Goal: Use online tool/utility: Utilize a website feature to perform a specific function

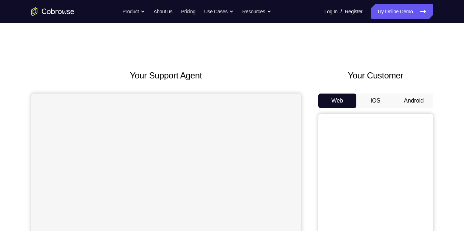
click at [421, 97] on button "Android" at bounding box center [414, 100] width 38 height 14
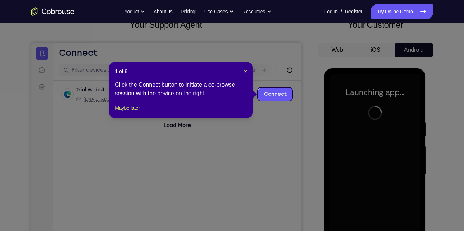
scroll to position [50, 0]
click at [245, 73] on span "×" at bounding box center [245, 72] width 3 height 6
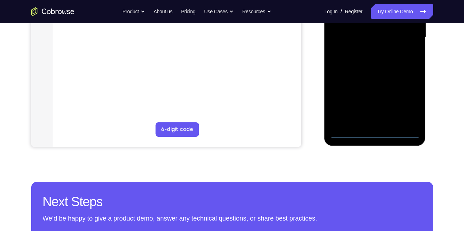
scroll to position [196, 0]
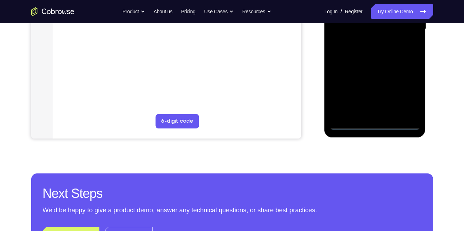
click at [375, 126] on div at bounding box center [375, 29] width 91 height 201
click at [411, 94] on div at bounding box center [375, 29] width 91 height 201
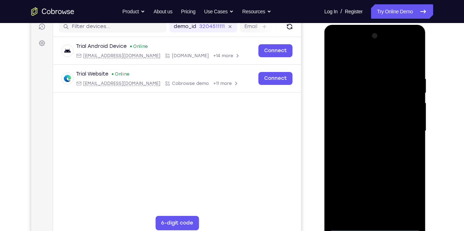
scroll to position [93, 0]
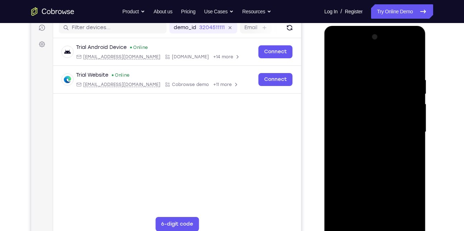
click at [364, 58] on div at bounding box center [375, 131] width 91 height 201
click at [409, 131] on div at bounding box center [375, 131] width 91 height 201
click at [369, 144] on div at bounding box center [375, 131] width 91 height 201
click at [375, 125] on div at bounding box center [375, 131] width 91 height 201
click at [362, 117] on div at bounding box center [375, 131] width 91 height 201
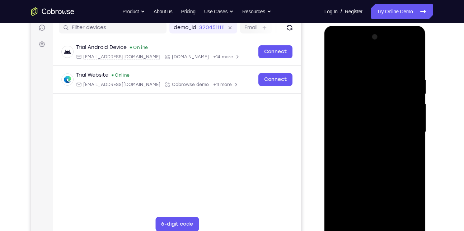
click at [355, 130] on div at bounding box center [375, 131] width 91 height 201
click at [351, 155] on div at bounding box center [375, 131] width 91 height 201
click at [365, 154] on div at bounding box center [375, 131] width 91 height 201
click at [409, 59] on div at bounding box center [375, 131] width 91 height 201
click at [380, 162] on div at bounding box center [375, 131] width 91 height 201
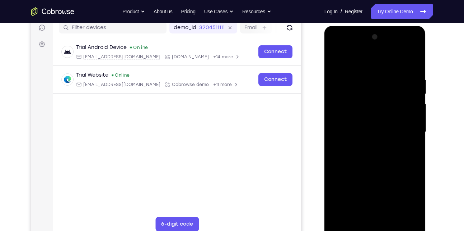
click at [365, 75] on div at bounding box center [375, 131] width 91 height 201
click at [416, 131] on div at bounding box center [375, 131] width 91 height 201
click at [404, 213] on div at bounding box center [375, 131] width 91 height 201
click at [353, 62] on div at bounding box center [375, 131] width 91 height 201
drag, startPoint x: 351, startPoint y: 147, endPoint x: 357, endPoint y: 76, distance: 71.7
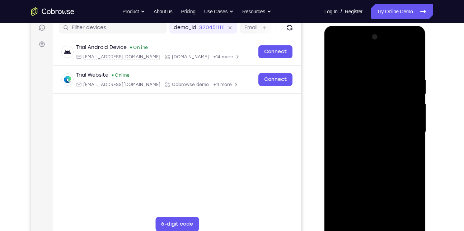
click at [357, 76] on div at bounding box center [375, 131] width 91 height 201
drag, startPoint x: 357, startPoint y: 83, endPoint x: 360, endPoint y: 138, distance: 55.7
click at [360, 138] on div at bounding box center [375, 131] width 91 height 201
drag, startPoint x: 357, startPoint y: 130, endPoint x: 356, endPoint y: 150, distance: 20.2
click at [356, 150] on div at bounding box center [375, 131] width 91 height 201
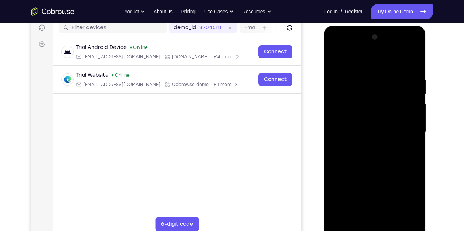
click at [342, 74] on div at bounding box center [375, 131] width 91 height 201
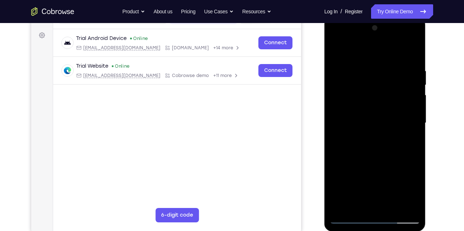
scroll to position [102, 0]
click at [413, 52] on div at bounding box center [375, 122] width 91 height 201
click at [335, 47] on div at bounding box center [375, 122] width 91 height 201
click at [411, 53] on div at bounding box center [375, 122] width 91 height 201
drag, startPoint x: 404, startPoint y: 67, endPoint x: 370, endPoint y: 67, distance: 34.1
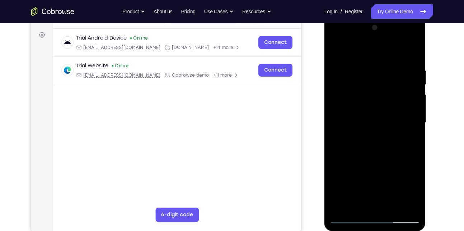
click at [370, 67] on div at bounding box center [375, 122] width 91 height 201
drag, startPoint x: 394, startPoint y: 64, endPoint x: 358, endPoint y: 63, distance: 35.9
click at [358, 63] on div at bounding box center [375, 122] width 91 height 201
drag, startPoint x: 398, startPoint y: 64, endPoint x: 343, endPoint y: 71, distance: 55.1
click at [343, 71] on div at bounding box center [375, 122] width 91 height 201
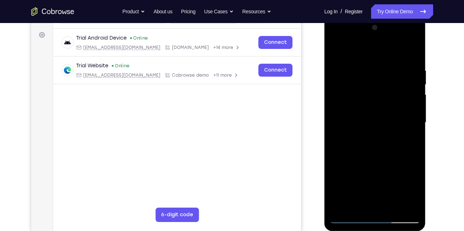
drag, startPoint x: 395, startPoint y: 64, endPoint x: 361, endPoint y: 64, distance: 33.4
click at [361, 64] on div at bounding box center [375, 122] width 91 height 201
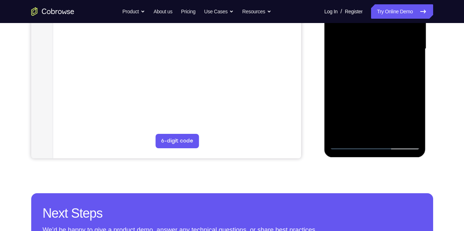
scroll to position [181, 0]
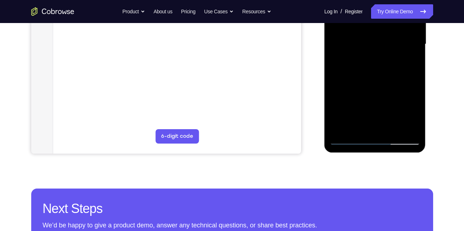
click at [408, 127] on div at bounding box center [375, 44] width 91 height 201
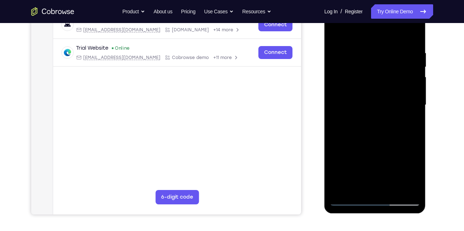
click at [343, 189] on div at bounding box center [375, 104] width 91 height 201
click at [411, 47] on div at bounding box center [375, 104] width 91 height 201
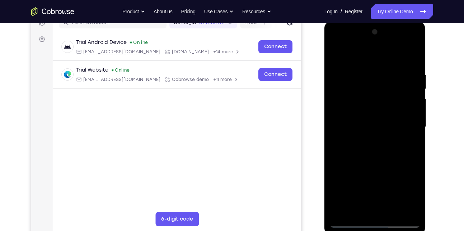
scroll to position [97, 0]
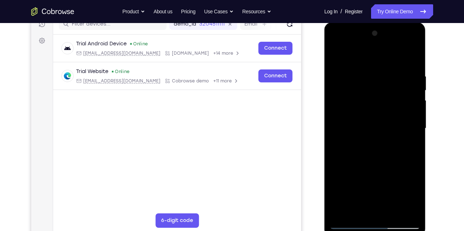
click at [411, 133] on div at bounding box center [375, 128] width 91 height 201
click at [411, 56] on div at bounding box center [375, 128] width 91 height 201
click at [393, 213] on div at bounding box center [375, 128] width 91 height 201
click at [371, 167] on div at bounding box center [375, 128] width 91 height 201
click at [372, 126] on div at bounding box center [375, 128] width 91 height 201
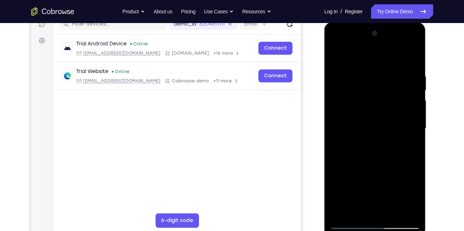
click at [356, 209] on div at bounding box center [375, 128] width 91 height 201
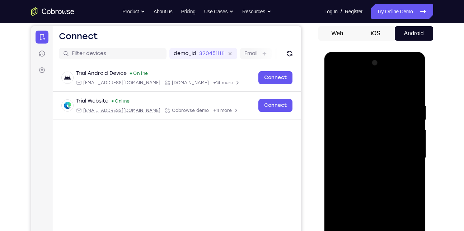
scroll to position [66, 0]
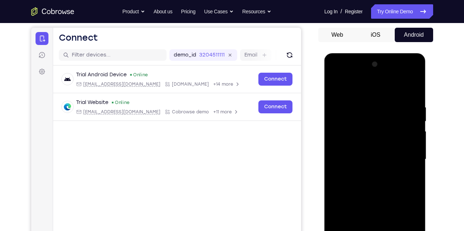
drag, startPoint x: 361, startPoint y: 113, endPoint x: 356, endPoint y: 139, distance: 26.2
click at [356, 139] on div at bounding box center [375, 159] width 91 height 201
click at [350, 120] on div at bounding box center [375, 159] width 91 height 201
click at [343, 159] on div at bounding box center [375, 159] width 91 height 201
click at [338, 89] on div at bounding box center [375, 159] width 91 height 201
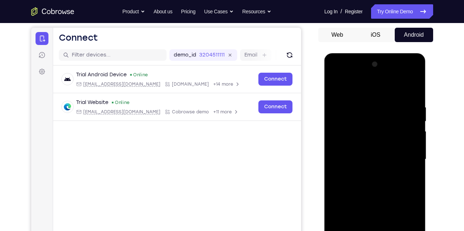
drag, startPoint x: 365, startPoint y: 158, endPoint x: 377, endPoint y: 117, distance: 42.7
click at [377, 117] on div at bounding box center [375, 159] width 91 height 201
drag, startPoint x: 364, startPoint y: 173, endPoint x: 375, endPoint y: 145, distance: 30.8
click at [375, 145] on div at bounding box center [375, 159] width 91 height 201
click at [338, 87] on div at bounding box center [375, 159] width 91 height 201
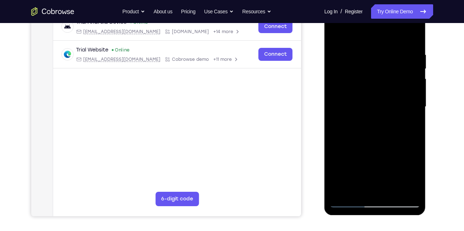
scroll to position [169, 0]
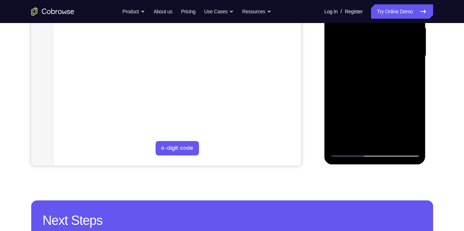
click at [405, 139] on div at bounding box center [375, 55] width 91 height 201
click at [342, 141] on div at bounding box center [375, 55] width 91 height 201
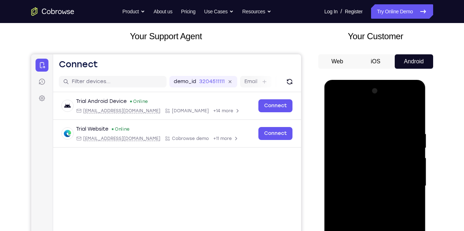
scroll to position [39, 0]
drag, startPoint x: 374, startPoint y: 144, endPoint x: 369, endPoint y: 191, distance: 48.0
click at [369, 191] on div at bounding box center [375, 185] width 91 height 201
click at [369, 134] on div at bounding box center [375, 185] width 91 height 201
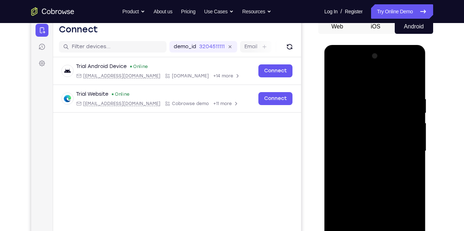
scroll to position [74, 0]
click at [406, 154] on div at bounding box center [375, 151] width 91 height 201
click at [407, 161] on div at bounding box center [375, 151] width 91 height 201
click at [412, 82] on div at bounding box center [375, 151] width 91 height 201
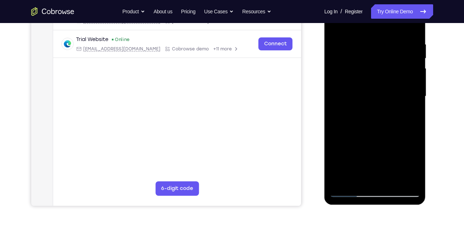
click at [416, 128] on div at bounding box center [375, 96] width 91 height 201
drag, startPoint x: 366, startPoint y: 127, endPoint x: 380, endPoint y: 69, distance: 59.0
click at [380, 69] on div at bounding box center [375, 96] width 91 height 201
click at [336, 133] on div at bounding box center [375, 96] width 91 height 201
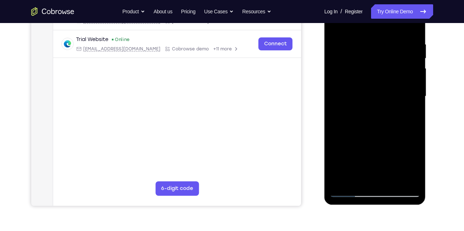
click at [391, 181] on div at bounding box center [375, 96] width 91 height 201
click at [367, 93] on div at bounding box center [375, 96] width 91 height 201
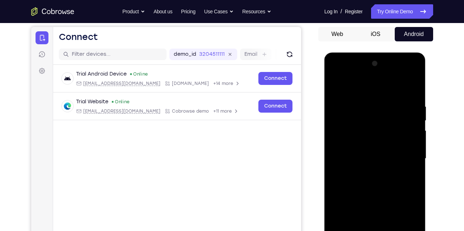
scroll to position [66, 0]
click at [335, 88] on div at bounding box center [375, 158] width 91 height 201
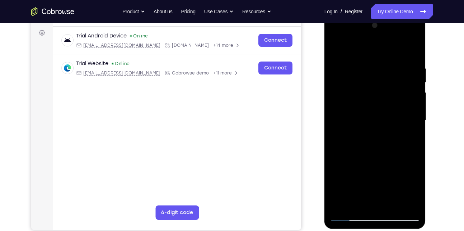
scroll to position [105, 0]
click at [337, 45] on div at bounding box center [375, 119] width 91 height 201
drag, startPoint x: 354, startPoint y: 143, endPoint x: 372, endPoint y: 88, distance: 57.8
click at [372, 88] on div at bounding box center [375, 119] width 91 height 201
drag, startPoint x: 372, startPoint y: 161, endPoint x: 394, endPoint y: 86, distance: 77.8
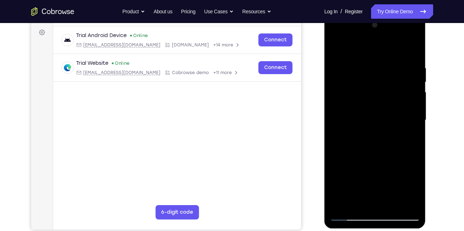
click at [394, 86] on div at bounding box center [375, 119] width 91 height 201
drag, startPoint x: 389, startPoint y: 171, endPoint x: 402, endPoint y: 101, distance: 71.2
click at [402, 101] on div at bounding box center [375, 119] width 91 height 201
drag, startPoint x: 383, startPoint y: 178, endPoint x: 400, endPoint y: 73, distance: 105.8
click at [400, 73] on div at bounding box center [375, 119] width 91 height 201
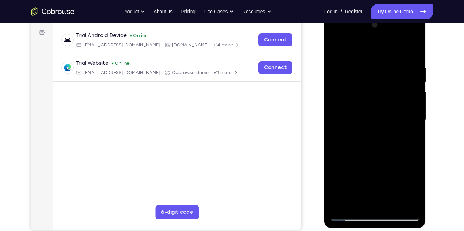
click at [410, 204] on div at bounding box center [375, 119] width 91 height 201
drag, startPoint x: 366, startPoint y: 182, endPoint x: 389, endPoint y: 88, distance: 96.9
click at [389, 88] on div at bounding box center [375, 119] width 91 height 201
drag, startPoint x: 371, startPoint y: 176, endPoint x: 383, endPoint y: 89, distance: 88.5
click at [383, 89] on div at bounding box center [375, 119] width 91 height 201
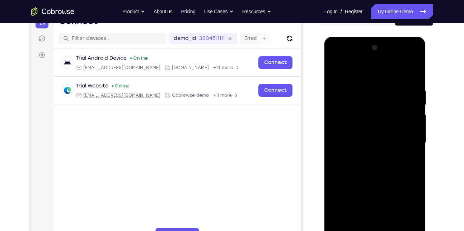
scroll to position [132, 0]
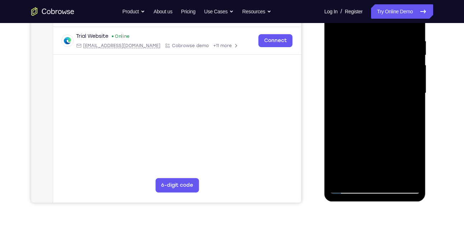
click at [340, 178] on div at bounding box center [375, 92] width 91 height 201
drag, startPoint x: 361, startPoint y: 135, endPoint x: 389, endPoint y: 54, distance: 85.9
click at [389, 54] on div at bounding box center [375, 92] width 91 height 201
drag, startPoint x: 369, startPoint y: 156, endPoint x: 394, endPoint y: 65, distance: 93.8
click at [394, 65] on div at bounding box center [375, 92] width 91 height 201
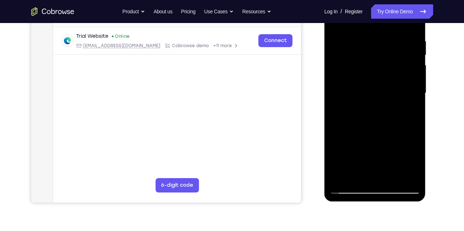
drag, startPoint x: 368, startPoint y: 144, endPoint x: 395, endPoint y: 53, distance: 95.6
click at [395, 53] on div at bounding box center [375, 92] width 91 height 201
drag, startPoint x: 371, startPoint y: 142, endPoint x: 390, endPoint y: 63, distance: 81.6
click at [390, 63] on div at bounding box center [375, 92] width 91 height 201
drag, startPoint x: 368, startPoint y: 149, endPoint x: 382, endPoint y: 67, distance: 83.1
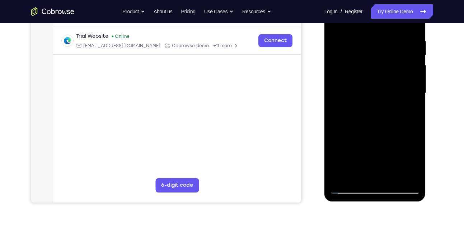
click at [382, 67] on div at bounding box center [375, 92] width 91 height 201
drag, startPoint x: 357, startPoint y: 150, endPoint x: 385, endPoint y: 68, distance: 86.3
click at [385, 68] on div at bounding box center [375, 92] width 91 height 201
drag, startPoint x: 368, startPoint y: 144, endPoint x: 386, endPoint y: 72, distance: 74.6
click at [386, 72] on div at bounding box center [375, 92] width 91 height 201
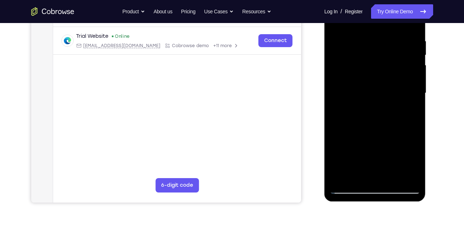
click at [357, 177] on div at bounding box center [375, 92] width 91 height 201
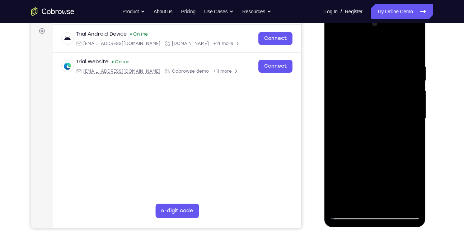
scroll to position [106, 0]
click at [366, 46] on div at bounding box center [375, 118] width 91 height 201
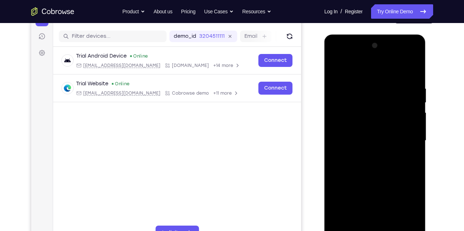
drag, startPoint x: 357, startPoint y: 89, endPoint x: 354, endPoint y: 107, distance: 18.1
click at [354, 107] on div at bounding box center [375, 140] width 91 height 201
click at [360, 89] on div at bounding box center [375, 140] width 91 height 201
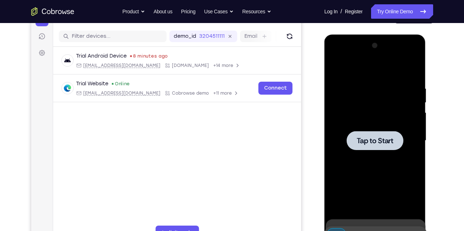
click at [366, 96] on div at bounding box center [375, 140] width 91 height 201
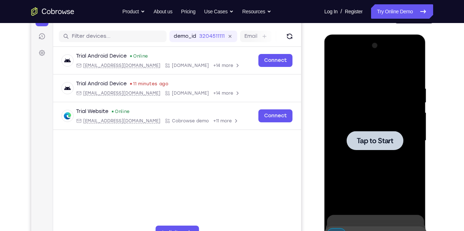
click at [354, 113] on div at bounding box center [375, 140] width 91 height 201
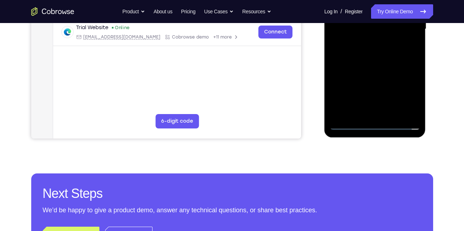
scroll to position [197, 0]
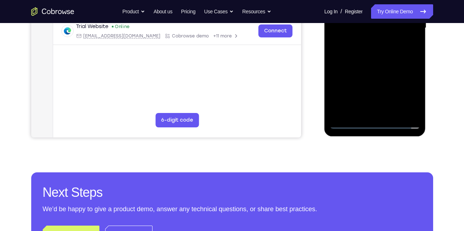
click at [375, 124] on div at bounding box center [375, 27] width 91 height 201
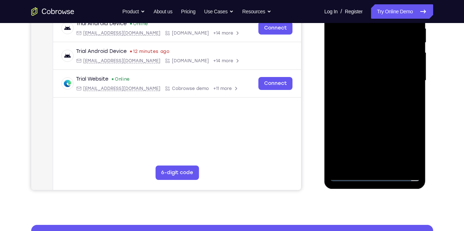
scroll to position [144, 0]
click at [407, 146] on div at bounding box center [375, 80] width 91 height 201
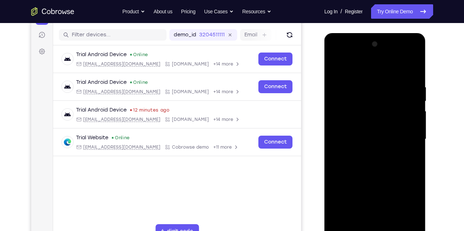
scroll to position [86, 0]
click at [356, 70] on div at bounding box center [375, 138] width 91 height 201
click at [405, 136] on div at bounding box center [375, 138] width 91 height 201
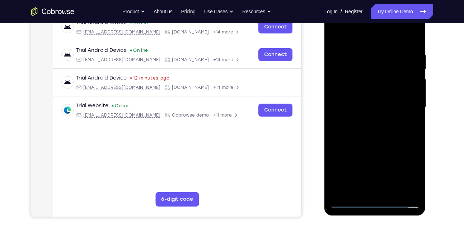
scroll to position [118, 0]
click at [367, 120] on div at bounding box center [375, 106] width 91 height 201
click at [370, 100] on div at bounding box center [375, 106] width 91 height 201
click at [361, 93] on div at bounding box center [375, 106] width 91 height 201
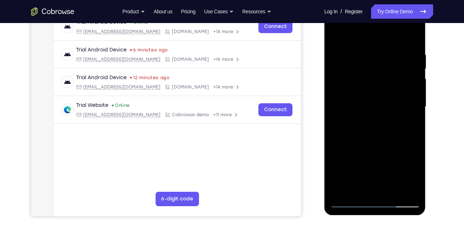
click at [360, 103] on div at bounding box center [375, 106] width 91 height 201
click at [387, 138] on div at bounding box center [375, 106] width 91 height 201
drag, startPoint x: 382, startPoint y: 139, endPoint x: 384, endPoint y: 76, distance: 63.6
click at [384, 76] on div at bounding box center [375, 106] width 91 height 201
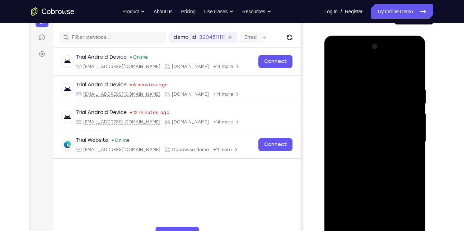
scroll to position [83, 0]
click at [406, 69] on div at bounding box center [375, 141] width 91 height 201
click at [416, 69] on div at bounding box center [375, 141] width 91 height 201
drag, startPoint x: 374, startPoint y: 96, endPoint x: 365, endPoint y: 139, distance: 43.9
click at [365, 139] on div at bounding box center [375, 141] width 91 height 201
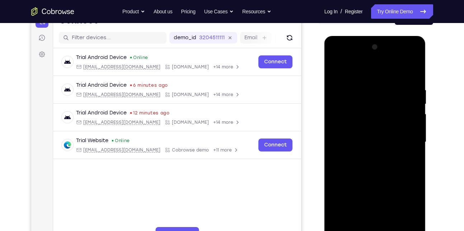
click at [352, 88] on div at bounding box center [375, 141] width 91 height 201
click at [404, 168] on div at bounding box center [375, 141] width 91 height 201
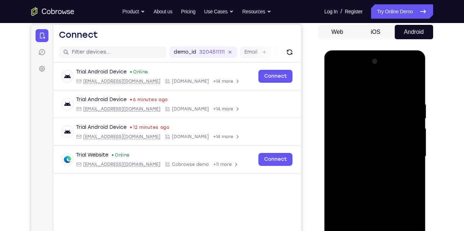
click at [336, 84] on div at bounding box center [375, 156] width 91 height 201
click at [335, 82] on div at bounding box center [375, 156] width 91 height 201
drag, startPoint x: 380, startPoint y: 188, endPoint x: 382, endPoint y: 123, distance: 65.4
click at [382, 123] on div at bounding box center [375, 156] width 91 height 201
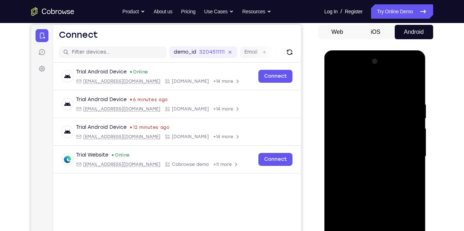
drag, startPoint x: 368, startPoint y: 207, endPoint x: 376, endPoint y: 143, distance: 64.3
click at [376, 143] on div at bounding box center [375, 156] width 91 height 201
drag, startPoint x: 371, startPoint y: 186, endPoint x: 386, endPoint y: 118, distance: 69.5
click at [386, 118] on div at bounding box center [375, 156] width 91 height 201
drag, startPoint x: 371, startPoint y: 185, endPoint x: 380, endPoint y: 106, distance: 79.9
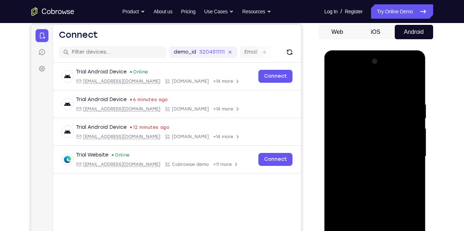
click at [380, 106] on div at bounding box center [375, 156] width 91 height 201
click at [417, 190] on div at bounding box center [375, 156] width 91 height 201
drag, startPoint x: 370, startPoint y: 192, endPoint x: 378, endPoint y: 133, distance: 59.4
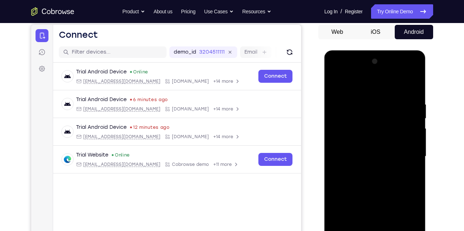
click at [378, 133] on div at bounding box center [375, 156] width 91 height 201
click at [416, 133] on div at bounding box center [375, 156] width 91 height 201
drag, startPoint x: 379, startPoint y: 139, endPoint x: 378, endPoint y: 161, distance: 21.2
click at [378, 161] on div at bounding box center [375, 156] width 91 height 201
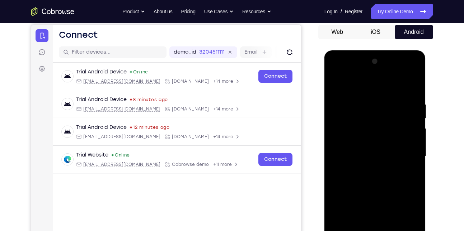
click at [417, 154] on div at bounding box center [375, 156] width 91 height 201
click at [335, 207] on div at bounding box center [375, 156] width 91 height 201
drag, startPoint x: 358, startPoint y: 180, endPoint x: 379, endPoint y: 120, distance: 63.1
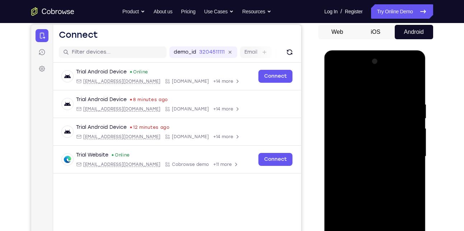
click at [379, 120] on div at bounding box center [375, 156] width 91 height 201
drag, startPoint x: 368, startPoint y: 195, endPoint x: 380, endPoint y: 154, distance: 42.3
click at [380, 154] on div at bounding box center [375, 156] width 91 height 201
drag, startPoint x: 371, startPoint y: 192, endPoint x: 389, endPoint y: 96, distance: 97.5
click at [389, 96] on div at bounding box center [375, 156] width 91 height 201
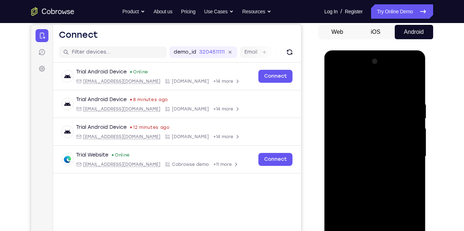
drag, startPoint x: 374, startPoint y: 175, endPoint x: 384, endPoint y: 115, distance: 60.5
click at [384, 115] on div at bounding box center [375, 156] width 91 height 201
drag, startPoint x: 372, startPoint y: 180, endPoint x: 391, endPoint y: 112, distance: 70.8
click at [391, 112] on div at bounding box center [375, 156] width 91 height 201
drag, startPoint x: 384, startPoint y: 184, endPoint x: 385, endPoint y: 107, distance: 76.9
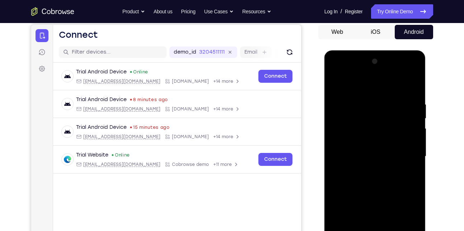
click at [385, 107] on div at bounding box center [375, 156] width 91 height 201
drag, startPoint x: 376, startPoint y: 197, endPoint x: 383, endPoint y: 88, distance: 108.7
click at [383, 88] on div at bounding box center [375, 156] width 91 height 201
drag, startPoint x: 382, startPoint y: 176, endPoint x: 398, endPoint y: 96, distance: 80.9
click at [398, 96] on div at bounding box center [375, 156] width 91 height 201
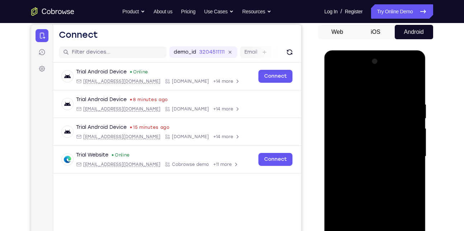
drag, startPoint x: 380, startPoint y: 196, endPoint x: 396, endPoint y: 117, distance: 80.8
click at [396, 117] on div at bounding box center [375, 156] width 91 height 201
drag, startPoint x: 381, startPoint y: 166, endPoint x: 396, endPoint y: 103, distance: 65.2
click at [396, 103] on div at bounding box center [375, 156] width 91 height 201
drag, startPoint x: 377, startPoint y: 198, endPoint x: 384, endPoint y: 170, distance: 29.4
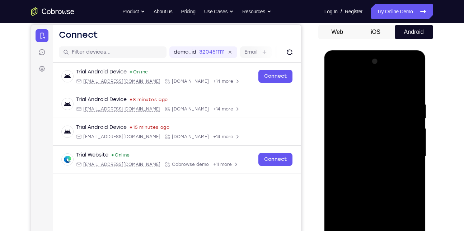
click at [384, 170] on div at bounding box center [375, 156] width 91 height 201
drag, startPoint x: 379, startPoint y: 162, endPoint x: 394, endPoint y: 119, distance: 45.9
click at [394, 119] on div at bounding box center [375, 156] width 91 height 201
drag, startPoint x: 374, startPoint y: 177, endPoint x: 396, endPoint y: 102, distance: 78.9
click at [396, 102] on div at bounding box center [375, 156] width 91 height 201
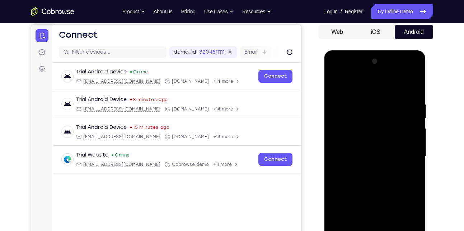
drag, startPoint x: 380, startPoint y: 165, endPoint x: 393, endPoint y: 96, distance: 70.2
click at [393, 96] on div at bounding box center [375, 156] width 91 height 201
drag, startPoint x: 383, startPoint y: 212, endPoint x: 391, endPoint y: 97, distance: 115.2
click at [391, 97] on div at bounding box center [375, 156] width 91 height 201
drag, startPoint x: 376, startPoint y: 200, endPoint x: 397, endPoint y: 94, distance: 107.9
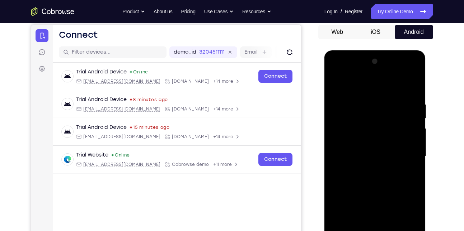
click at [397, 94] on div at bounding box center [375, 156] width 91 height 201
drag, startPoint x: 379, startPoint y: 190, endPoint x: 404, endPoint y: 110, distance: 83.4
click at [404, 110] on div at bounding box center [375, 156] width 91 height 201
drag, startPoint x: 382, startPoint y: 209, endPoint x: 411, endPoint y: 103, distance: 109.6
click at [411, 103] on div at bounding box center [375, 156] width 91 height 201
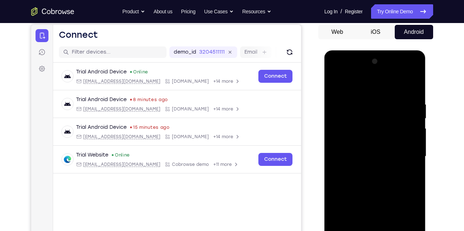
drag, startPoint x: 386, startPoint y: 198, endPoint x: 398, endPoint y: 124, distance: 74.2
click at [398, 124] on div at bounding box center [375, 156] width 91 height 201
drag, startPoint x: 382, startPoint y: 204, endPoint x: 404, endPoint y: 102, distance: 104.8
click at [404, 102] on div at bounding box center [375, 156] width 91 height 201
drag, startPoint x: 383, startPoint y: 195, endPoint x: 393, endPoint y: 161, distance: 35.4
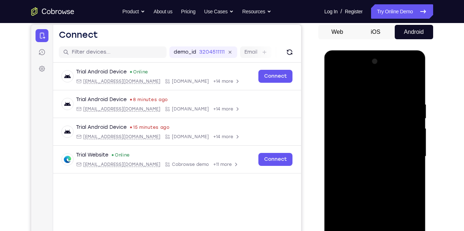
click at [393, 161] on div at bounding box center [375, 156] width 91 height 201
drag, startPoint x: 379, startPoint y: 211, endPoint x: 403, endPoint y: 116, distance: 97.6
click at [403, 116] on div at bounding box center [375, 156] width 91 height 201
drag, startPoint x: 381, startPoint y: 199, endPoint x: 399, endPoint y: 122, distance: 78.7
click at [399, 122] on div at bounding box center [375, 156] width 91 height 201
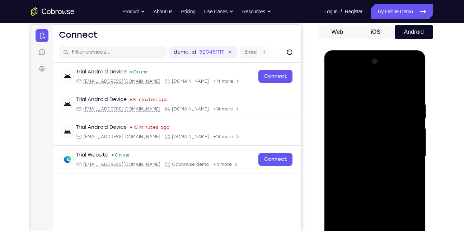
drag, startPoint x: 382, startPoint y: 200, endPoint x: 406, endPoint y: 77, distance: 125.9
click at [406, 77] on div at bounding box center [375, 156] width 91 height 201
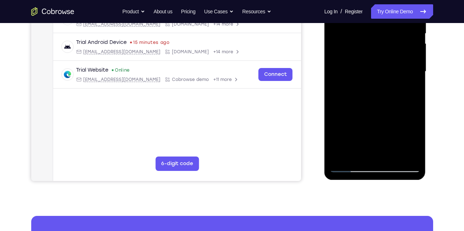
scroll to position [154, 0]
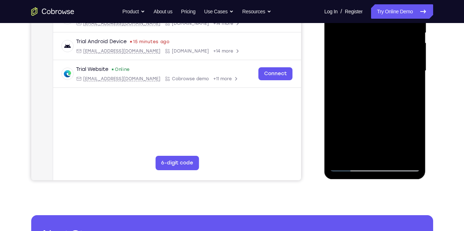
click at [391, 157] on div at bounding box center [375, 70] width 91 height 201
click at [380, 110] on div at bounding box center [375, 70] width 91 height 201
drag, startPoint x: 374, startPoint y: 125, endPoint x: 382, endPoint y: 71, distance: 54.9
click at [382, 71] on div at bounding box center [375, 70] width 91 height 201
drag, startPoint x: 371, startPoint y: 120, endPoint x: 384, endPoint y: 58, distance: 63.9
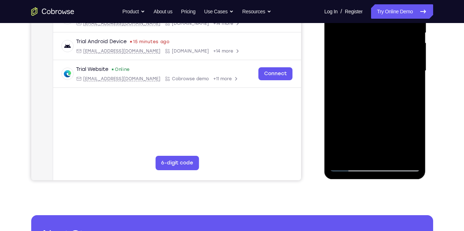
click at [384, 58] on div at bounding box center [375, 70] width 91 height 201
drag, startPoint x: 370, startPoint y: 121, endPoint x: 381, endPoint y: 73, distance: 48.6
click at [381, 73] on div at bounding box center [375, 70] width 91 height 201
click at [352, 167] on div at bounding box center [375, 70] width 91 height 201
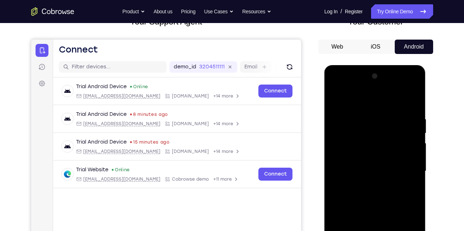
scroll to position [54, 0]
drag, startPoint x: 377, startPoint y: 121, endPoint x: 377, endPoint y: 163, distance: 42.0
click at [377, 163] on div at bounding box center [375, 171] width 91 height 201
click at [369, 117] on div at bounding box center [375, 171] width 91 height 201
click at [409, 158] on div at bounding box center [375, 171] width 91 height 201
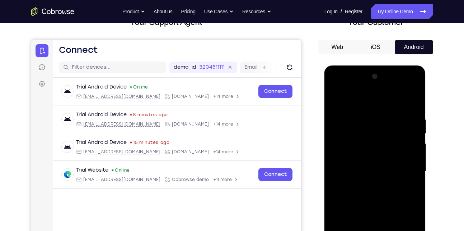
click at [409, 158] on div at bounding box center [375, 171] width 91 height 201
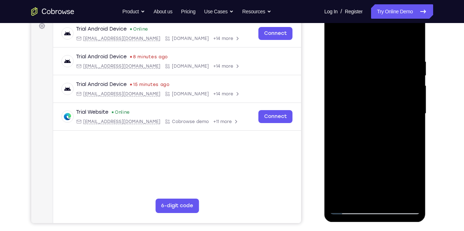
click at [414, 106] on div at bounding box center [375, 113] width 91 height 201
click at [418, 120] on div at bounding box center [375, 113] width 91 height 201
click at [411, 45] on div at bounding box center [375, 113] width 91 height 201
drag, startPoint x: 378, startPoint y: 167, endPoint x: 398, endPoint y: 71, distance: 98.0
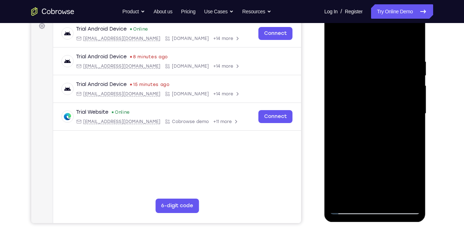
click at [398, 71] on div at bounding box center [375, 113] width 91 height 201
drag, startPoint x: 376, startPoint y: 154, endPoint x: 389, endPoint y: 86, distance: 69.2
click at [389, 86] on div at bounding box center [375, 113] width 91 height 201
drag, startPoint x: 381, startPoint y: 151, endPoint x: 391, endPoint y: 83, distance: 69.4
click at [391, 83] on div at bounding box center [375, 113] width 91 height 201
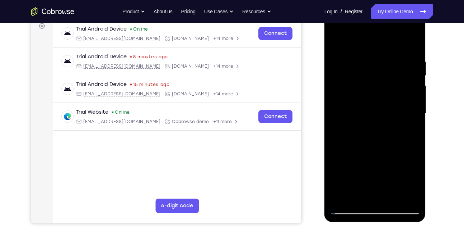
drag, startPoint x: 380, startPoint y: 145, endPoint x: 400, endPoint y: 53, distance: 93.8
click at [400, 53] on div at bounding box center [375, 113] width 91 height 201
drag, startPoint x: 387, startPoint y: 138, endPoint x: 403, endPoint y: 64, distance: 75.7
click at [403, 64] on div at bounding box center [375, 113] width 91 height 201
click at [408, 198] on div at bounding box center [375, 113] width 91 height 201
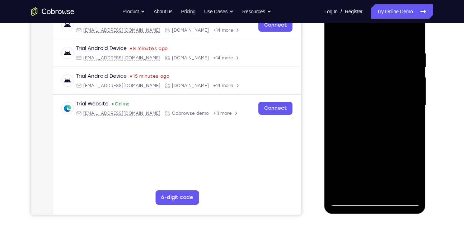
scroll to position [44, 0]
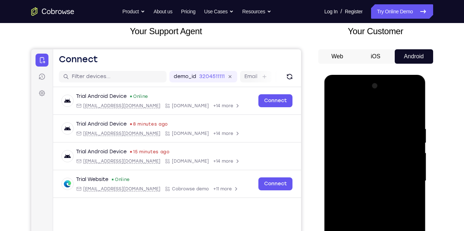
drag, startPoint x: 368, startPoint y: 124, endPoint x: 359, endPoint y: 182, distance: 58.9
click at [359, 182] on div at bounding box center [375, 180] width 91 height 201
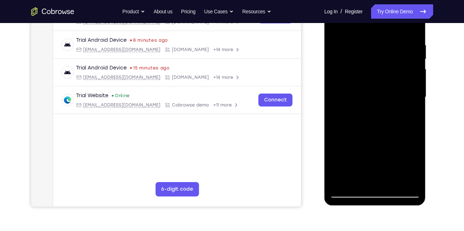
scroll to position [128, 0]
click at [338, 180] on div at bounding box center [375, 96] width 91 height 201
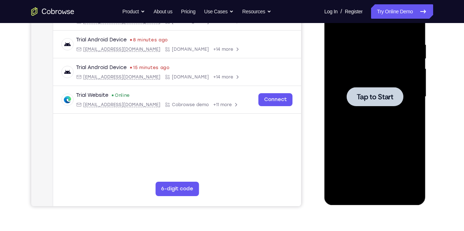
click at [383, 116] on div at bounding box center [375, 96] width 91 height 201
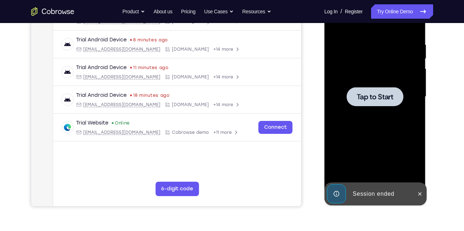
click at [378, 104] on div at bounding box center [375, 96] width 57 height 19
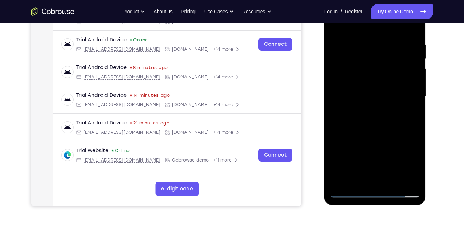
click at [378, 190] on div at bounding box center [375, 96] width 91 height 201
click at [407, 159] on div at bounding box center [375, 96] width 91 height 201
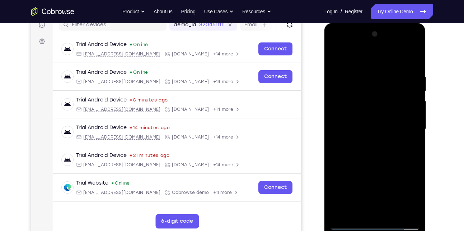
scroll to position [96, 0]
click at [367, 64] on div at bounding box center [375, 128] width 91 height 201
click at [407, 127] on div at bounding box center [375, 128] width 91 height 201
click at [366, 143] on div at bounding box center [375, 128] width 91 height 201
click at [368, 118] on div at bounding box center [375, 128] width 91 height 201
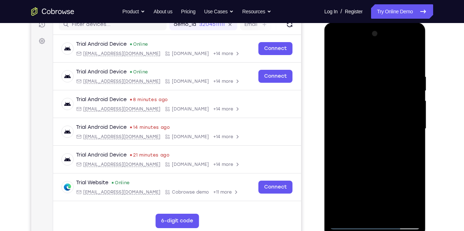
click at [363, 114] on div at bounding box center [375, 128] width 91 height 201
click at [357, 127] on div at bounding box center [375, 128] width 91 height 201
click at [357, 147] on div at bounding box center [375, 128] width 91 height 201
click at [354, 151] on div at bounding box center [375, 128] width 91 height 201
click at [371, 151] on div at bounding box center [375, 128] width 91 height 201
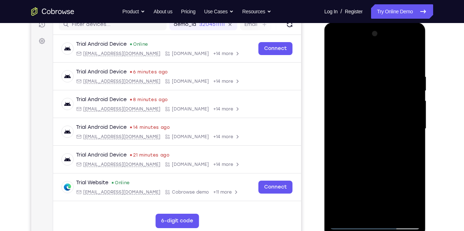
click at [406, 56] on div at bounding box center [375, 128] width 91 height 201
click at [366, 70] on div at bounding box center [375, 128] width 91 height 201
click at [413, 62] on div at bounding box center [375, 128] width 91 height 201
click at [365, 70] on div at bounding box center [375, 128] width 91 height 201
click at [411, 128] on div at bounding box center [375, 128] width 91 height 201
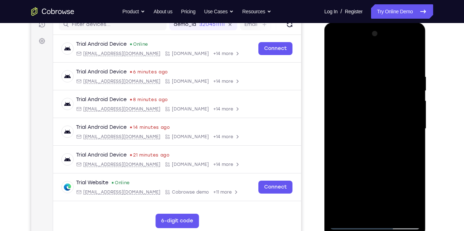
click at [413, 59] on div at bounding box center [375, 128] width 91 height 201
click at [386, 68] on div at bounding box center [375, 128] width 91 height 201
click at [412, 59] on div at bounding box center [375, 128] width 91 height 201
drag, startPoint x: 405, startPoint y: 69, endPoint x: 377, endPoint y: 74, distance: 28.8
click at [377, 74] on div at bounding box center [375, 128] width 91 height 201
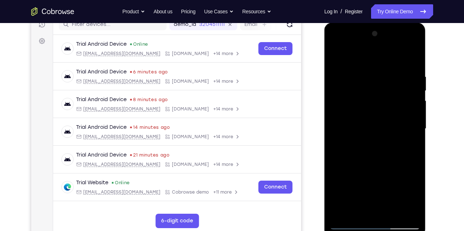
drag, startPoint x: 365, startPoint y: 151, endPoint x: 379, endPoint y: 80, distance: 71.8
click at [379, 80] on div at bounding box center [375, 128] width 91 height 201
drag, startPoint x: 370, startPoint y: 164, endPoint x: 379, endPoint y: 95, distance: 70.3
click at [379, 95] on div at bounding box center [375, 128] width 91 height 201
drag, startPoint x: 379, startPoint y: 114, endPoint x: 370, endPoint y: 177, distance: 63.1
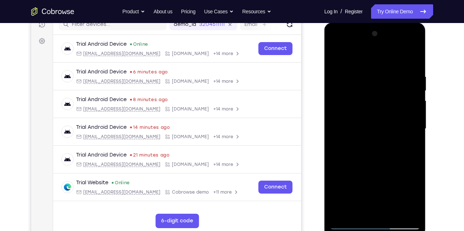
click at [370, 177] on div at bounding box center [375, 128] width 91 height 201
drag, startPoint x: 376, startPoint y: 100, endPoint x: 363, endPoint y: 167, distance: 68.7
click at [363, 167] on div at bounding box center [375, 128] width 91 height 201
click at [356, 212] on div at bounding box center [375, 128] width 91 height 201
click at [369, 55] on div at bounding box center [375, 128] width 91 height 201
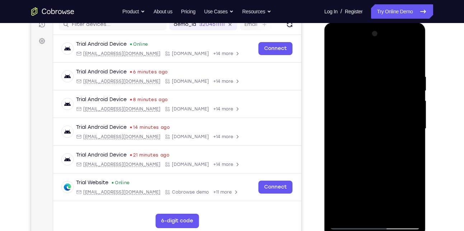
drag, startPoint x: 343, startPoint y: 76, endPoint x: 412, endPoint y: 57, distance: 71.9
click at [412, 57] on div at bounding box center [375, 128] width 91 height 201
click at [356, 88] on div at bounding box center [375, 128] width 91 height 201
click at [396, 109] on div at bounding box center [375, 128] width 91 height 201
click at [336, 55] on div at bounding box center [375, 128] width 91 height 201
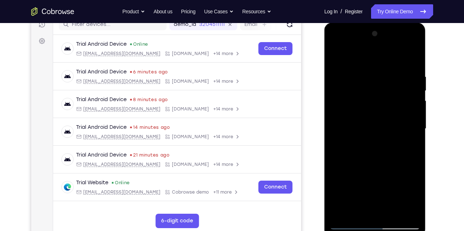
click at [344, 97] on div at bounding box center [375, 128] width 91 height 201
click at [409, 83] on div at bounding box center [375, 128] width 91 height 201
click at [407, 88] on div at bounding box center [375, 128] width 91 height 201
click at [340, 58] on div at bounding box center [375, 128] width 91 height 201
click at [334, 57] on div at bounding box center [375, 128] width 91 height 201
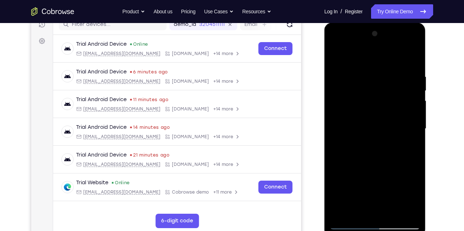
click at [334, 57] on div at bounding box center [375, 128] width 91 height 201
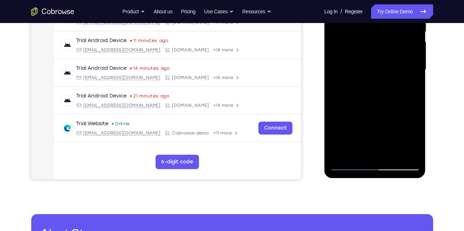
scroll to position [156, 0]
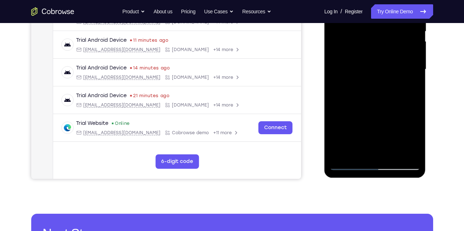
click at [349, 161] on div at bounding box center [375, 69] width 91 height 201
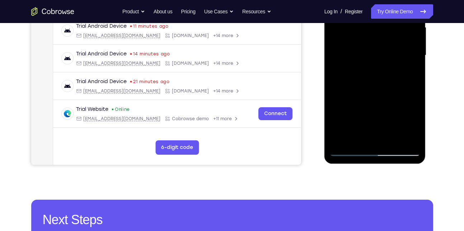
scroll to position [170, 0]
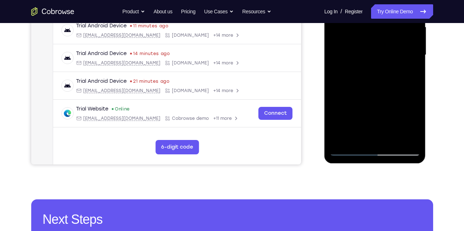
click at [349, 152] on div at bounding box center [375, 54] width 91 height 201
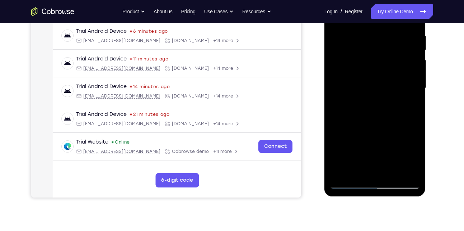
scroll to position [156, 0]
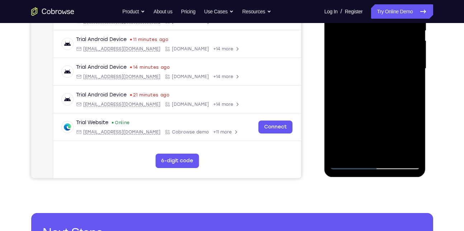
click at [349, 163] on div at bounding box center [375, 68] width 91 height 201
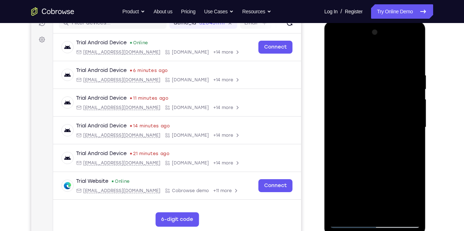
click at [337, 52] on div at bounding box center [375, 127] width 91 height 201
click at [350, 87] on div at bounding box center [375, 127] width 91 height 201
drag, startPoint x: 360, startPoint y: 157, endPoint x: 364, endPoint y: 112, distance: 45.1
click at [364, 112] on div at bounding box center [375, 127] width 91 height 201
drag, startPoint x: 361, startPoint y: 175, endPoint x: 360, endPoint y: 109, distance: 66.1
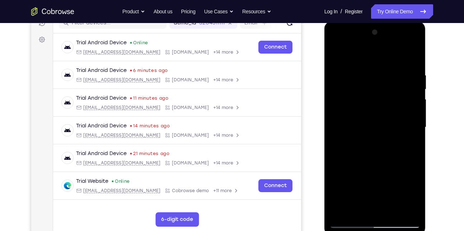
click at [360, 109] on div at bounding box center [375, 127] width 91 height 201
click at [379, 156] on div at bounding box center [375, 127] width 91 height 201
click at [415, 85] on div at bounding box center [375, 127] width 91 height 201
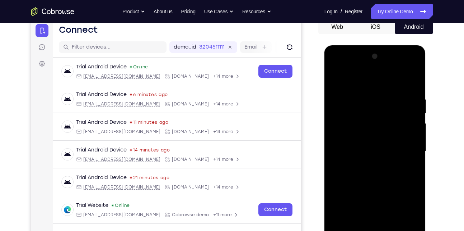
click at [337, 78] on div at bounding box center [375, 151] width 91 height 201
click at [335, 77] on div at bounding box center [375, 151] width 91 height 201
click at [351, 117] on div at bounding box center [375, 151] width 91 height 201
drag, startPoint x: 365, startPoint y: 100, endPoint x: 360, endPoint y: 132, distance: 32.4
click at [360, 132] on div at bounding box center [375, 151] width 91 height 201
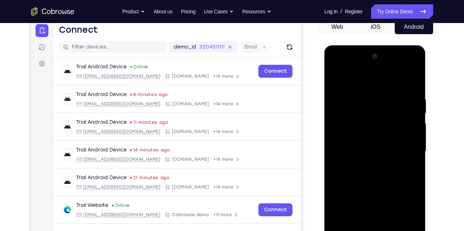
click at [343, 100] on div at bounding box center [375, 151] width 91 height 201
click at [335, 77] on div at bounding box center [375, 151] width 91 height 201
click at [409, 78] on div at bounding box center [375, 151] width 91 height 201
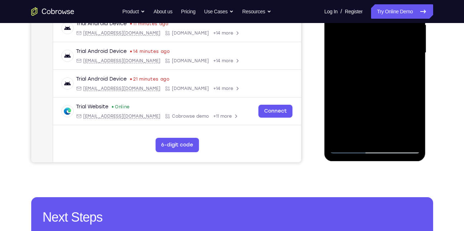
scroll to position [173, 0]
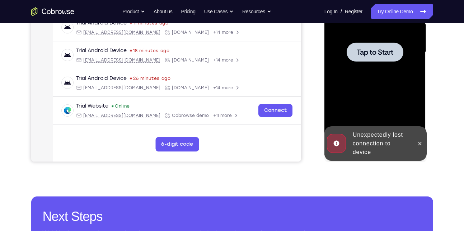
click at [398, 73] on div at bounding box center [375, 52] width 91 height 201
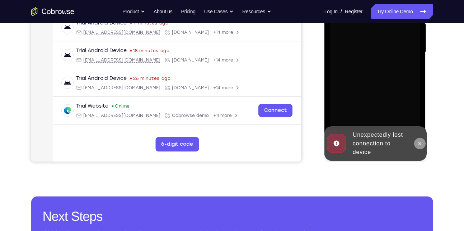
click at [424, 144] on button at bounding box center [419, 143] width 11 height 11
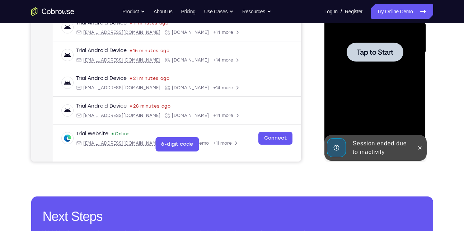
click at [404, 74] on div at bounding box center [375, 52] width 91 height 201
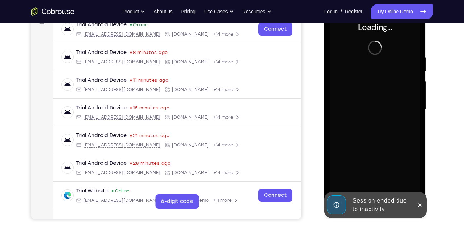
scroll to position [114, 0]
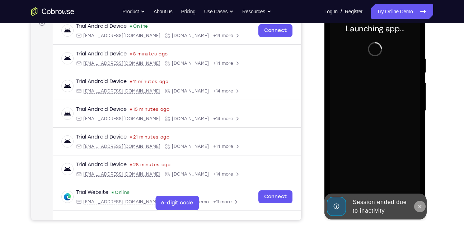
click at [420, 206] on icon at bounding box center [420, 205] width 3 height 3
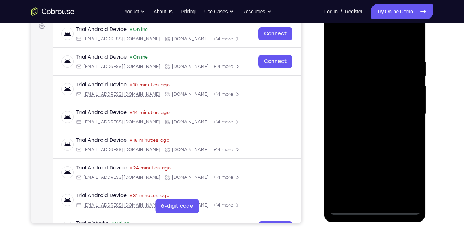
scroll to position [111, 0]
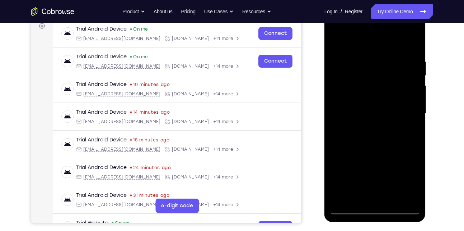
click at [376, 208] on div at bounding box center [375, 113] width 91 height 201
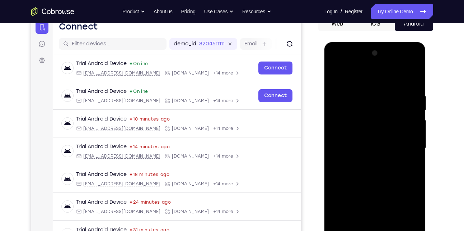
scroll to position [76, 0]
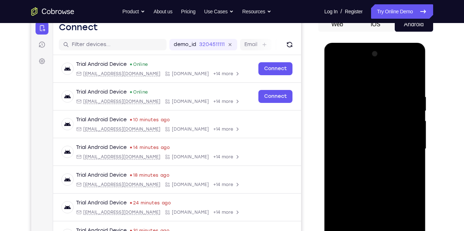
click at [408, 215] on div at bounding box center [375, 148] width 91 height 201
click at [354, 77] on div at bounding box center [375, 148] width 91 height 201
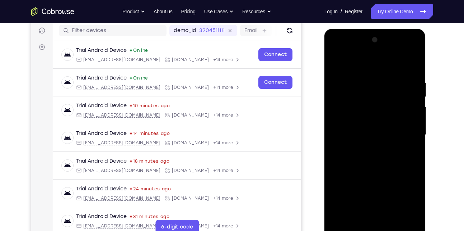
scroll to position [92, 0]
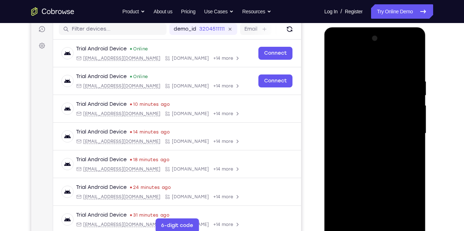
click at [401, 129] on div at bounding box center [375, 133] width 91 height 201
click at [366, 148] on div at bounding box center [375, 133] width 91 height 201
click at [373, 126] on div at bounding box center [375, 133] width 91 height 201
click at [364, 119] on div at bounding box center [375, 133] width 91 height 201
click at [373, 103] on div at bounding box center [375, 133] width 91 height 201
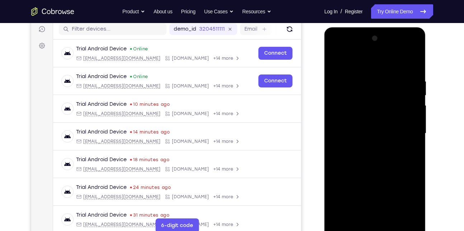
click at [352, 104] on div at bounding box center [375, 133] width 91 height 201
click at [352, 117] on div at bounding box center [375, 133] width 91 height 201
click at [354, 132] on div at bounding box center [375, 133] width 91 height 201
click at [357, 158] on div at bounding box center [375, 133] width 91 height 201
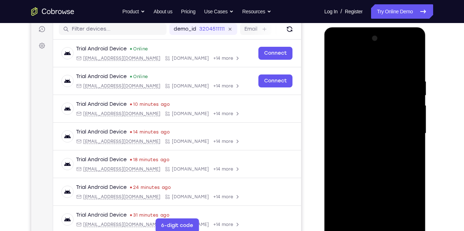
click at [407, 62] on div at bounding box center [375, 133] width 91 height 201
click at [373, 153] on div at bounding box center [375, 133] width 91 height 201
click at [377, 166] on div at bounding box center [375, 133] width 91 height 201
click at [386, 75] on div at bounding box center [375, 133] width 91 height 201
click at [408, 116] on div at bounding box center [375, 133] width 91 height 201
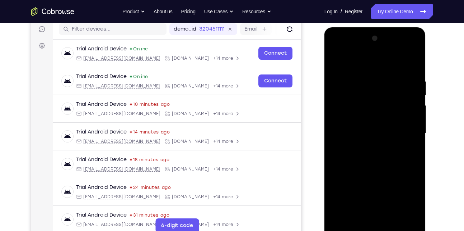
click at [403, 214] on div at bounding box center [375, 133] width 91 height 201
click at [409, 113] on div at bounding box center [375, 133] width 91 height 201
click at [412, 65] on div at bounding box center [375, 133] width 91 height 201
click at [363, 78] on div at bounding box center [375, 133] width 91 height 201
click at [412, 65] on div at bounding box center [375, 133] width 91 height 201
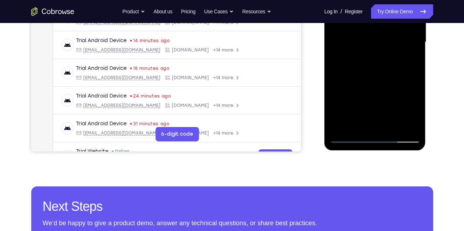
scroll to position [183, 0]
click at [356, 124] on div at bounding box center [375, 41] width 91 height 201
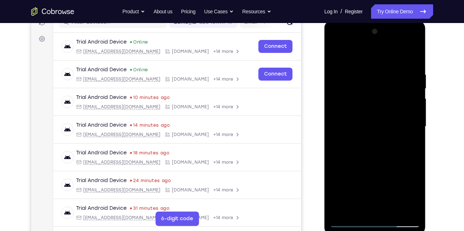
scroll to position [98, 0]
click at [372, 52] on div at bounding box center [375, 126] width 91 height 201
click at [351, 97] on div at bounding box center [375, 126] width 91 height 201
click at [381, 51] on div at bounding box center [375, 126] width 91 height 201
click at [381, 52] on div at bounding box center [375, 126] width 91 height 201
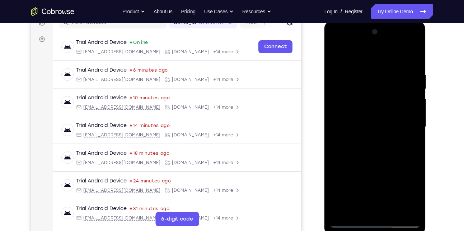
click at [334, 54] on div at bounding box center [375, 126] width 91 height 201
drag, startPoint x: 356, startPoint y: 107, endPoint x: 362, endPoint y: 91, distance: 17.3
click at [362, 91] on div at bounding box center [375, 126] width 91 height 201
click at [359, 85] on div at bounding box center [375, 126] width 91 height 201
drag, startPoint x: 395, startPoint y: 112, endPoint x: 359, endPoint y: 113, distance: 36.0
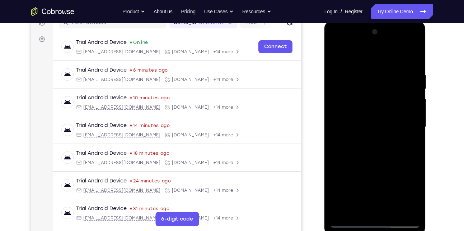
click at [359, 113] on div at bounding box center [375, 126] width 91 height 201
drag, startPoint x: 405, startPoint y: 111, endPoint x: 359, endPoint y: 113, distance: 46.7
click at [359, 113] on div at bounding box center [375, 126] width 91 height 201
drag, startPoint x: 404, startPoint y: 113, endPoint x: 365, endPoint y: 111, distance: 39.2
click at [365, 111] on div at bounding box center [375, 126] width 91 height 201
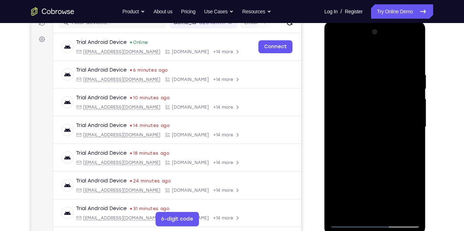
click at [383, 111] on div at bounding box center [375, 126] width 91 height 201
click at [401, 114] on div at bounding box center [375, 126] width 91 height 201
click at [414, 34] on div at bounding box center [375, 126] width 91 height 201
click at [344, 77] on div at bounding box center [375, 126] width 91 height 201
click at [405, 120] on div at bounding box center [375, 126] width 91 height 201
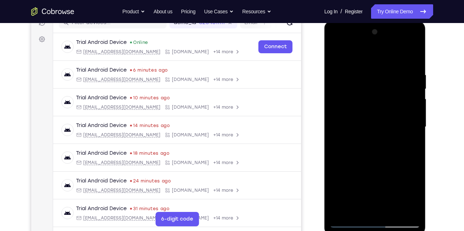
click at [412, 57] on div at bounding box center [375, 126] width 91 height 201
click at [384, 123] on div at bounding box center [375, 126] width 91 height 201
click at [412, 140] on div at bounding box center [375, 126] width 91 height 201
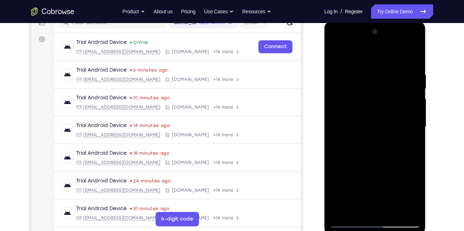
click at [412, 140] on div at bounding box center [375, 126] width 91 height 201
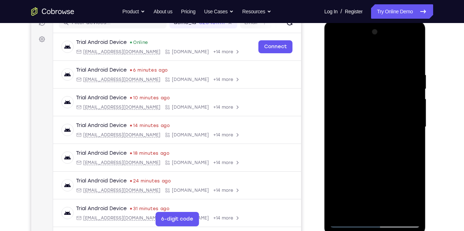
click at [412, 140] on div at bounding box center [375, 126] width 91 height 201
click at [404, 124] on div at bounding box center [375, 126] width 91 height 201
click at [421, 126] on div at bounding box center [376, 128] width 102 height 214
click at [334, 103] on div at bounding box center [375, 126] width 91 height 201
click at [411, 120] on div at bounding box center [375, 126] width 91 height 201
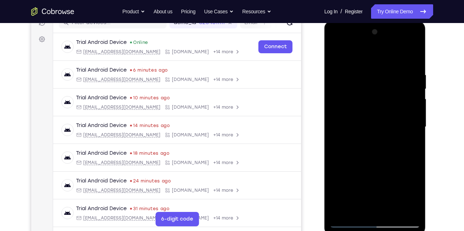
click at [411, 120] on div at bounding box center [375, 126] width 91 height 201
click at [403, 109] on div at bounding box center [375, 126] width 91 height 201
click at [405, 117] on div at bounding box center [375, 126] width 91 height 201
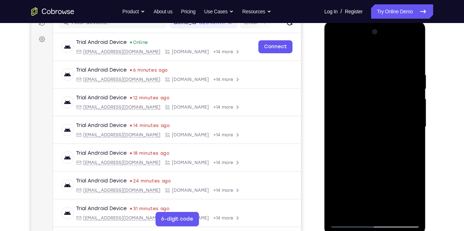
click at [405, 117] on div at bounding box center [375, 126] width 91 height 201
click at [411, 116] on div at bounding box center [375, 126] width 91 height 201
click at [414, 33] on div at bounding box center [375, 126] width 91 height 201
click at [396, 124] on div at bounding box center [375, 126] width 91 height 201
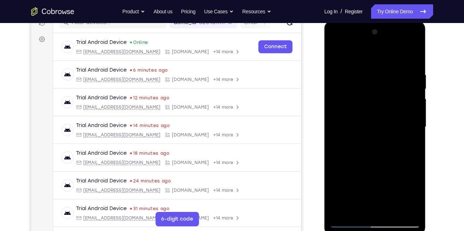
click at [412, 108] on div at bounding box center [375, 126] width 91 height 201
click at [413, 32] on div at bounding box center [375, 126] width 91 height 201
click at [344, 180] on div at bounding box center [375, 126] width 91 height 201
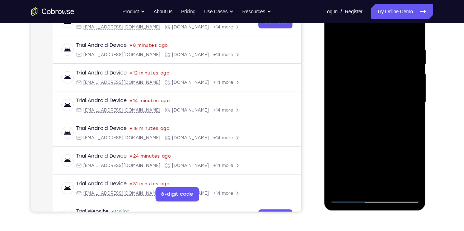
click at [417, 102] on div at bounding box center [375, 101] width 91 height 201
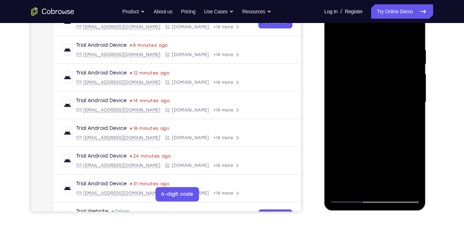
click at [417, 102] on div at bounding box center [375, 101] width 91 height 201
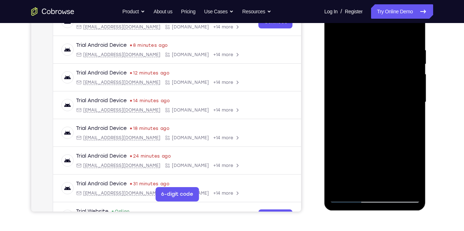
click at [417, 102] on div at bounding box center [375, 101] width 91 height 201
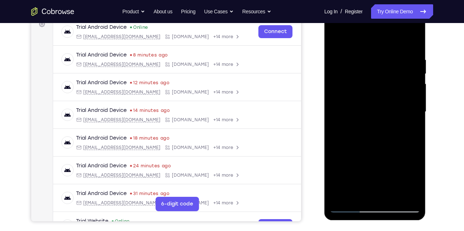
scroll to position [110, 0]
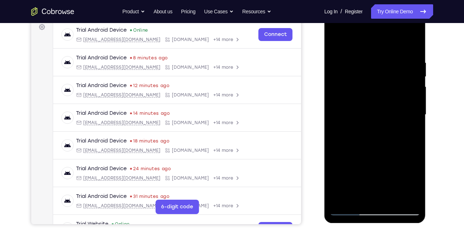
click at [336, 41] on div at bounding box center [375, 114] width 91 height 201
click at [400, 66] on div at bounding box center [375, 114] width 91 height 201
click at [376, 151] on div at bounding box center [375, 114] width 91 height 201
drag, startPoint x: 385, startPoint y: 77, endPoint x: 382, endPoint y: 113, distance: 36.0
click at [382, 113] on div at bounding box center [375, 114] width 91 height 201
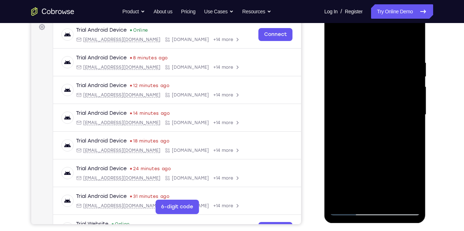
drag, startPoint x: 381, startPoint y: 143, endPoint x: 388, endPoint y: 90, distance: 53.9
click at [388, 90] on div at bounding box center [375, 114] width 91 height 201
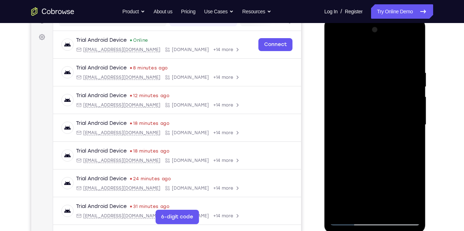
scroll to position [100, 0]
click at [336, 53] on div at bounding box center [375, 124] width 91 height 201
click at [342, 150] on div at bounding box center [375, 124] width 91 height 201
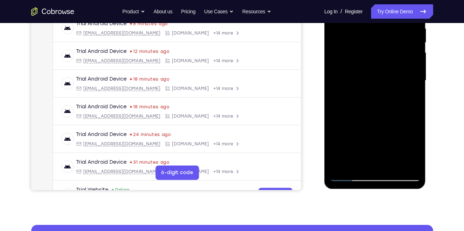
scroll to position [145, 0]
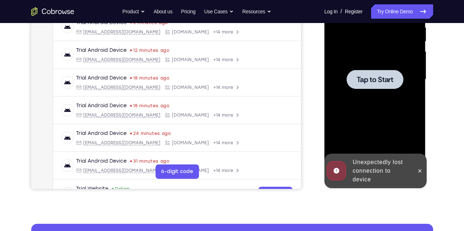
click at [361, 88] on div at bounding box center [375, 79] width 57 height 19
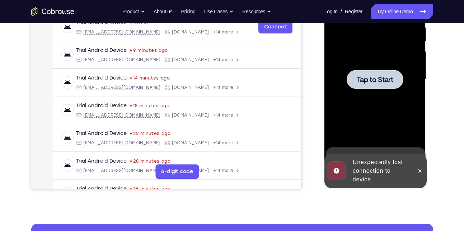
click at [377, 93] on div at bounding box center [375, 79] width 91 height 201
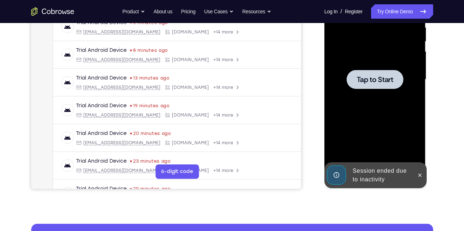
click at [343, 74] on div at bounding box center [375, 79] width 91 height 201
click at [379, 91] on div at bounding box center [375, 79] width 91 height 201
click at [357, 87] on div at bounding box center [375, 79] width 57 height 19
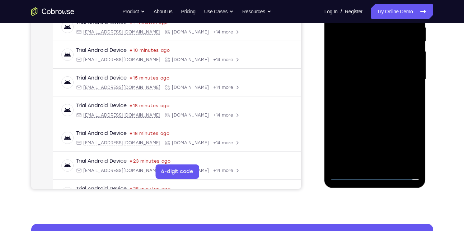
click at [376, 176] on div at bounding box center [375, 79] width 91 height 201
click at [406, 146] on div at bounding box center [375, 79] width 91 height 201
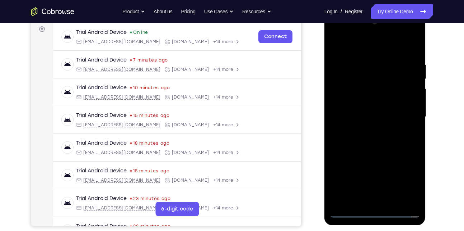
scroll to position [108, 0]
click at [361, 45] on div at bounding box center [375, 117] width 91 height 201
click at [405, 116] on div at bounding box center [375, 117] width 91 height 201
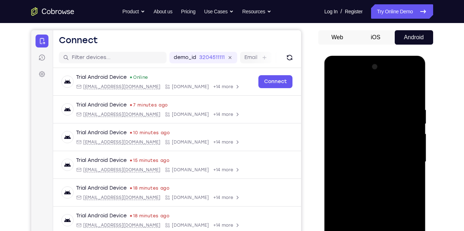
scroll to position [63, 0]
click at [366, 175] on div at bounding box center [375, 161] width 91 height 201
click at [364, 158] on div at bounding box center [375, 161] width 91 height 201
click at [364, 149] on div at bounding box center [375, 161] width 91 height 201
click at [375, 157] on div at bounding box center [375, 161] width 91 height 201
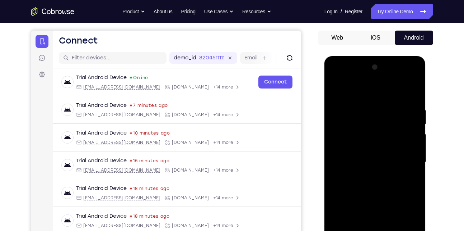
click at [350, 161] on div at bounding box center [375, 161] width 91 height 201
click at [352, 183] on div at bounding box center [375, 161] width 91 height 201
click at [407, 92] on div at bounding box center [375, 161] width 91 height 201
click at [380, 179] on div at bounding box center [375, 161] width 91 height 201
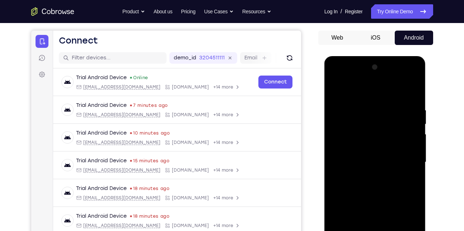
click at [372, 189] on div at bounding box center [375, 161] width 91 height 201
click at [376, 182] on div at bounding box center [375, 161] width 91 height 201
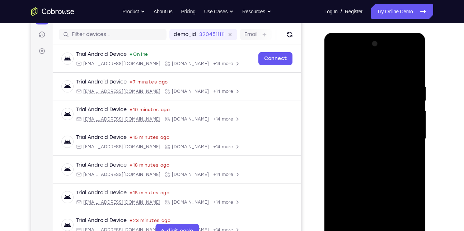
scroll to position [149, 0]
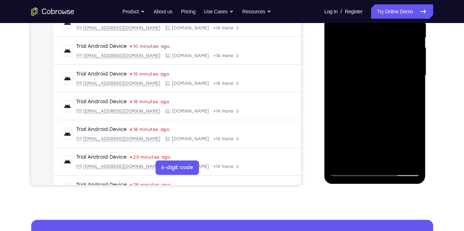
click at [373, 98] on div at bounding box center [375, 75] width 91 height 201
click at [371, 96] on div at bounding box center [375, 75] width 91 height 201
click at [375, 69] on div at bounding box center [375, 75] width 91 height 201
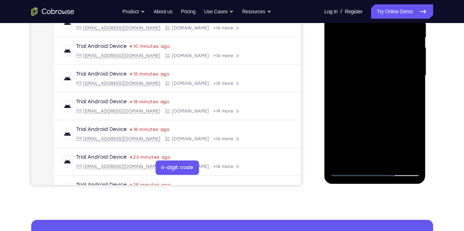
click at [413, 43] on div at bounding box center [375, 75] width 91 height 201
click at [361, 57] on div at bounding box center [375, 75] width 91 height 201
click at [362, 77] on div at bounding box center [375, 75] width 91 height 201
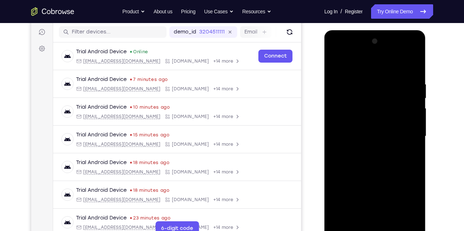
scroll to position [88, 0]
click at [370, 158] on div at bounding box center [375, 136] width 91 height 201
click at [411, 64] on div at bounding box center [375, 136] width 91 height 201
click at [385, 154] on div at bounding box center [375, 136] width 91 height 201
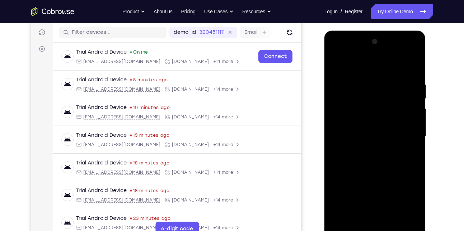
click at [364, 133] on div at bounding box center [375, 136] width 91 height 201
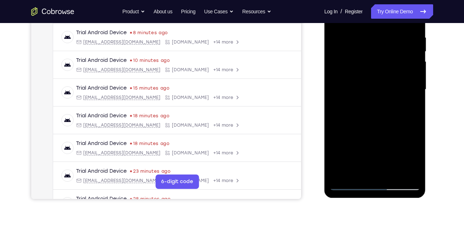
scroll to position [137, 0]
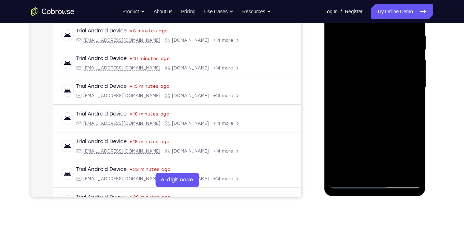
click at [367, 164] on div at bounding box center [375, 87] width 91 height 201
click at [369, 82] on div at bounding box center [375, 87] width 91 height 201
click at [375, 58] on div at bounding box center [375, 87] width 91 height 201
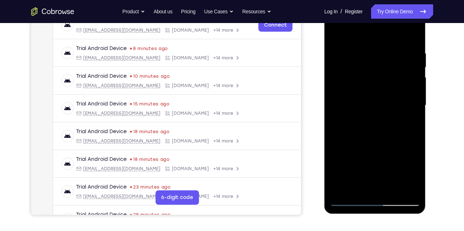
scroll to position [119, 0]
click at [411, 76] on div at bounding box center [375, 105] width 91 height 201
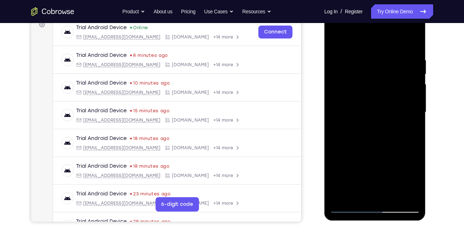
scroll to position [112, 0]
click at [365, 113] on div at bounding box center [375, 112] width 91 height 201
click at [361, 134] on div at bounding box center [375, 112] width 91 height 201
click at [384, 122] on div at bounding box center [375, 112] width 91 height 201
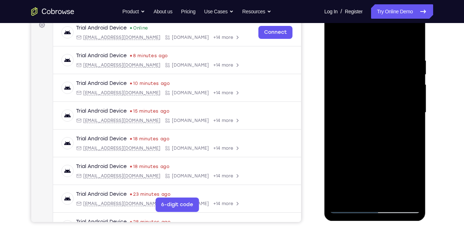
click at [377, 132] on div at bounding box center [375, 112] width 91 height 201
click at [357, 120] on div at bounding box center [375, 112] width 91 height 201
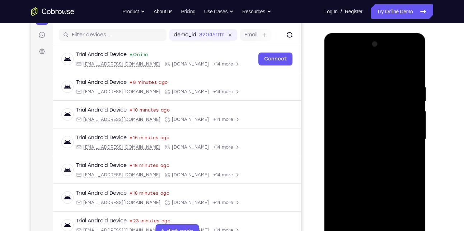
scroll to position [84, 0]
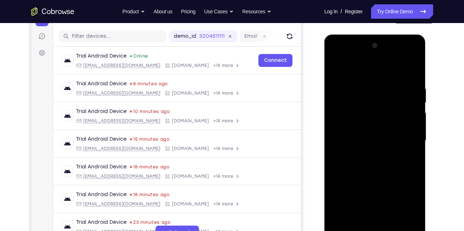
click at [334, 69] on div at bounding box center [375, 140] width 91 height 201
click at [368, 150] on div at bounding box center [375, 140] width 91 height 201
click at [362, 139] on div at bounding box center [375, 140] width 91 height 201
click at [356, 161] on div at bounding box center [375, 140] width 91 height 201
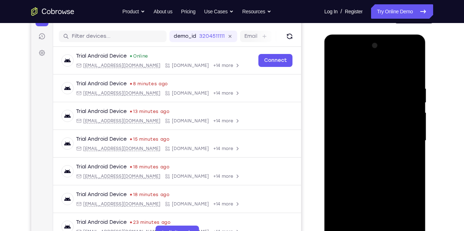
click at [356, 161] on div at bounding box center [375, 140] width 91 height 201
click at [413, 78] on div at bounding box center [375, 140] width 91 height 201
click at [366, 81] on div at bounding box center [375, 140] width 91 height 201
click at [409, 139] on div at bounding box center [375, 140] width 91 height 201
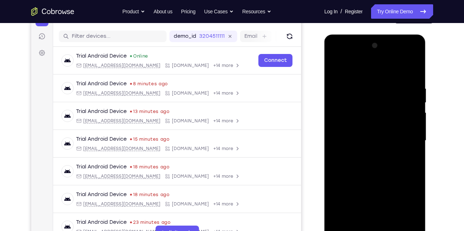
click at [409, 139] on div at bounding box center [375, 140] width 91 height 201
click at [410, 66] on div at bounding box center [375, 140] width 91 height 201
drag, startPoint x: 384, startPoint y: 82, endPoint x: 348, endPoint y: 93, distance: 37.5
click at [348, 93] on div at bounding box center [375, 140] width 91 height 201
drag, startPoint x: 391, startPoint y: 81, endPoint x: 358, endPoint y: 84, distance: 32.8
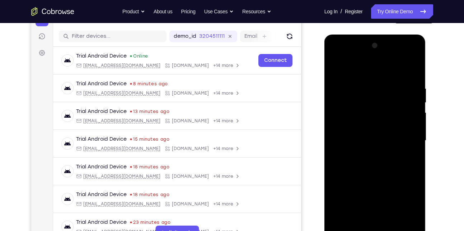
click at [358, 84] on div at bounding box center [375, 140] width 91 height 201
drag, startPoint x: 401, startPoint y: 84, endPoint x: 360, endPoint y: 86, distance: 40.6
click at [360, 86] on div at bounding box center [375, 140] width 91 height 201
drag, startPoint x: 375, startPoint y: 159, endPoint x: 381, endPoint y: 126, distance: 33.5
click at [381, 126] on div at bounding box center [375, 140] width 91 height 201
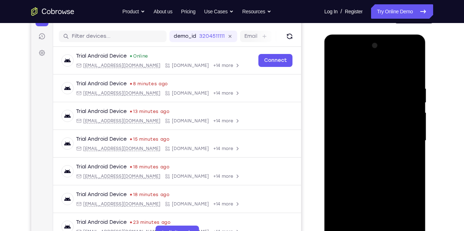
drag, startPoint x: 386, startPoint y: 112, endPoint x: 379, endPoint y: 143, distance: 31.4
click at [379, 143] on div at bounding box center [375, 140] width 91 height 201
drag, startPoint x: 381, startPoint y: 131, endPoint x: 375, endPoint y: 159, distance: 29.4
click at [375, 159] on div at bounding box center [375, 140] width 91 height 201
drag, startPoint x: 391, startPoint y: 86, endPoint x: 358, endPoint y: 88, distance: 33.5
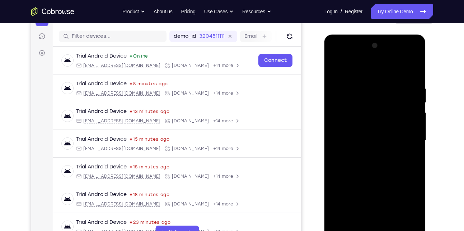
click at [358, 88] on div at bounding box center [375, 140] width 91 height 201
drag, startPoint x: 375, startPoint y: 171, endPoint x: 390, endPoint y: 79, distance: 93.8
click at [390, 79] on div at bounding box center [375, 140] width 91 height 201
drag, startPoint x: 376, startPoint y: 164, endPoint x: 383, endPoint y: 113, distance: 51.5
click at [383, 113] on div at bounding box center [375, 140] width 91 height 201
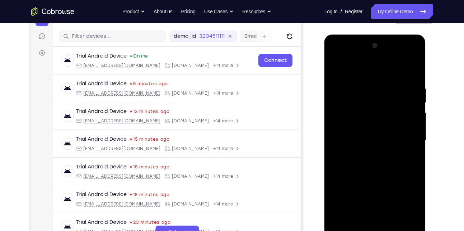
click at [358, 224] on div at bounding box center [375, 140] width 91 height 201
click at [364, 68] on div at bounding box center [375, 140] width 91 height 201
click at [354, 76] on div at bounding box center [375, 140] width 91 height 201
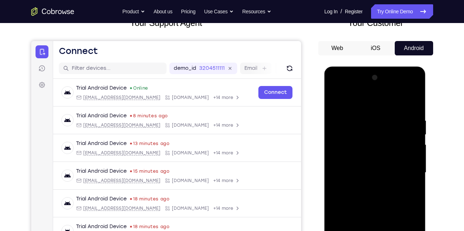
scroll to position [50, 0]
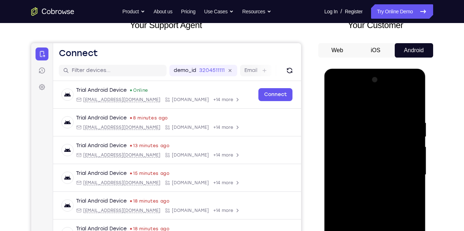
drag, startPoint x: 368, startPoint y: 122, endPoint x: 363, endPoint y: 147, distance: 25.4
click at [363, 147] on div at bounding box center [375, 174] width 91 height 201
click at [346, 123] on div at bounding box center [375, 174] width 91 height 201
click at [371, 125] on div at bounding box center [375, 174] width 91 height 201
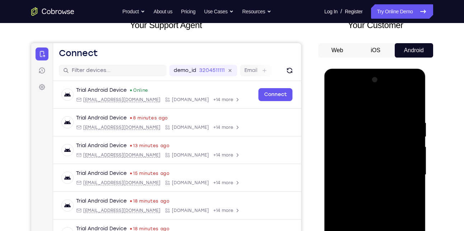
click at [367, 198] on div at bounding box center [375, 174] width 91 height 201
click at [337, 101] on div at bounding box center [375, 174] width 91 height 201
drag, startPoint x: 374, startPoint y: 160, endPoint x: 374, endPoint y: 145, distance: 14.7
click at [374, 145] on div at bounding box center [375, 174] width 91 height 201
click at [351, 119] on div at bounding box center [375, 174] width 91 height 201
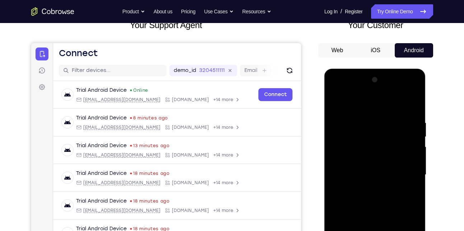
drag, startPoint x: 394, startPoint y: 162, endPoint x: 361, endPoint y: 160, distance: 33.4
click at [361, 160] on div at bounding box center [375, 174] width 91 height 201
click at [412, 159] on div at bounding box center [375, 174] width 91 height 201
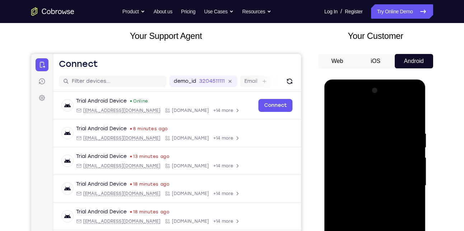
scroll to position [46, 0]
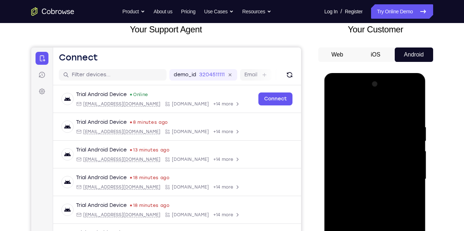
click at [404, 156] on div at bounding box center [375, 178] width 91 height 201
click at [409, 142] on div at bounding box center [375, 178] width 91 height 201
click at [414, 86] on div at bounding box center [375, 178] width 91 height 201
drag, startPoint x: 354, startPoint y: 176, endPoint x: 413, endPoint y: 158, distance: 61.9
click at [413, 158] on div at bounding box center [375, 178] width 91 height 201
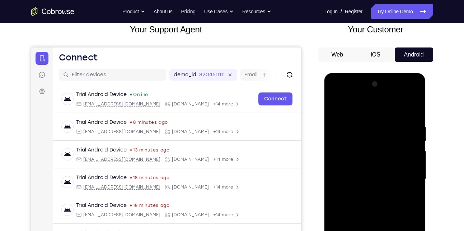
click at [335, 162] on div at bounding box center [375, 178] width 91 height 201
click at [407, 157] on div at bounding box center [375, 178] width 91 height 201
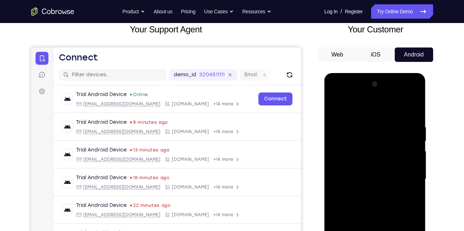
click at [407, 157] on div at bounding box center [375, 178] width 91 height 201
click at [414, 86] on div at bounding box center [375, 178] width 91 height 201
click at [353, 174] on div at bounding box center [375, 178] width 91 height 201
click at [409, 158] on div at bounding box center [375, 178] width 91 height 201
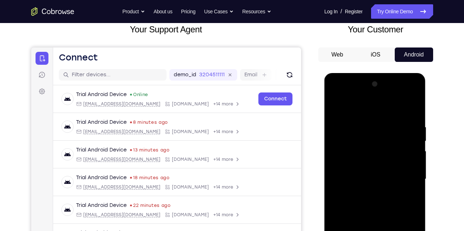
click at [409, 158] on div at bounding box center [375, 178] width 91 height 201
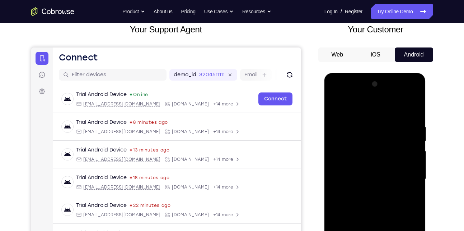
click at [409, 158] on div at bounding box center [375, 178] width 91 height 201
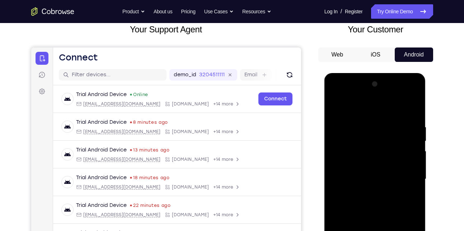
click at [409, 158] on div at bounding box center [375, 178] width 91 height 201
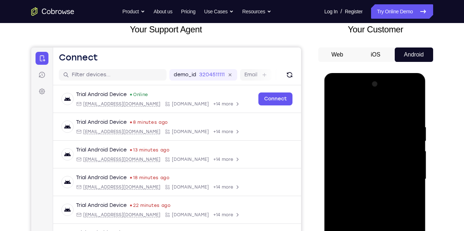
click at [409, 158] on div at bounding box center [375, 178] width 91 height 201
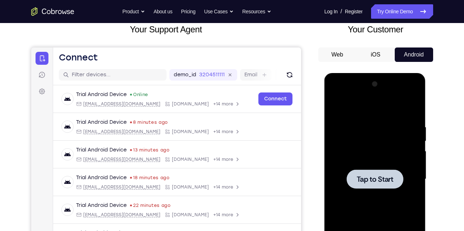
click at [375, 154] on div at bounding box center [375, 178] width 91 height 201
click at [362, 175] on span "Tap to Start" at bounding box center [375, 178] width 37 height 7
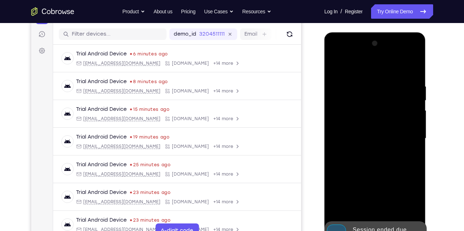
scroll to position [97, 0]
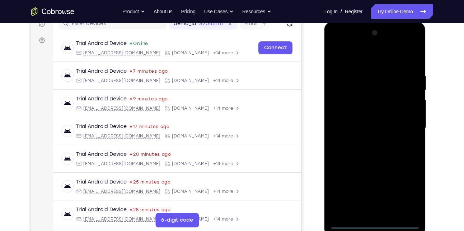
click at [375, 223] on div at bounding box center [375, 127] width 91 height 201
click at [409, 187] on div at bounding box center [375, 127] width 91 height 201
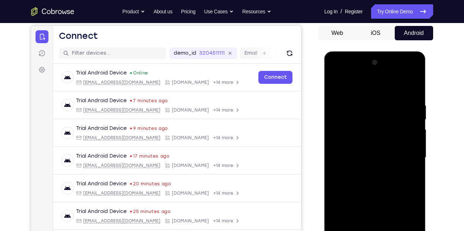
scroll to position [67, 0]
click at [358, 89] on div at bounding box center [375, 157] width 91 height 201
click at [404, 152] on div at bounding box center [375, 157] width 91 height 201
click at [369, 173] on div at bounding box center [375, 157] width 91 height 201
click at [361, 151] on div at bounding box center [375, 157] width 91 height 201
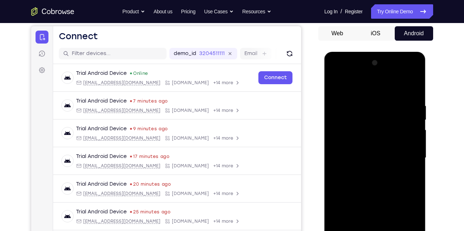
click at [350, 145] on div at bounding box center [375, 157] width 91 height 201
click at [360, 156] on div at bounding box center [375, 157] width 91 height 201
click at [358, 181] on div at bounding box center [375, 157] width 91 height 201
click at [362, 179] on div at bounding box center [375, 157] width 91 height 201
click at [403, 87] on div at bounding box center [375, 157] width 91 height 201
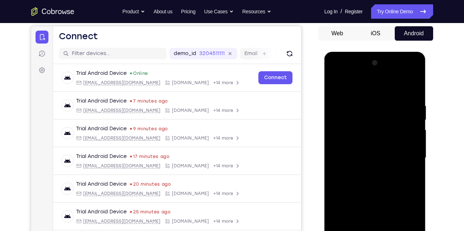
click at [378, 84] on div at bounding box center [375, 157] width 91 height 201
drag, startPoint x: 410, startPoint y: 98, endPoint x: 347, endPoint y: 109, distance: 63.8
click at [347, 109] on div at bounding box center [375, 157] width 91 height 201
drag, startPoint x: 373, startPoint y: 101, endPoint x: 408, endPoint y: 93, distance: 35.3
click at [408, 93] on div at bounding box center [375, 157] width 91 height 201
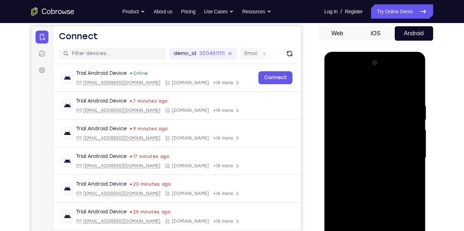
drag, startPoint x: 346, startPoint y: 99, endPoint x: 371, endPoint y: 98, distance: 24.5
click at [371, 98] on div at bounding box center [375, 157] width 91 height 201
drag, startPoint x: 389, startPoint y: 99, endPoint x: 400, endPoint y: 97, distance: 10.9
click at [400, 97] on div at bounding box center [375, 157] width 91 height 201
click at [348, 106] on div at bounding box center [375, 157] width 91 height 201
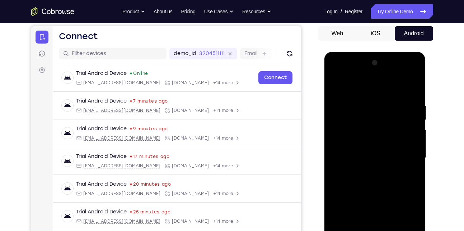
drag, startPoint x: 408, startPoint y: 100, endPoint x: 367, endPoint y: 102, distance: 40.3
click at [367, 102] on div at bounding box center [375, 157] width 91 height 201
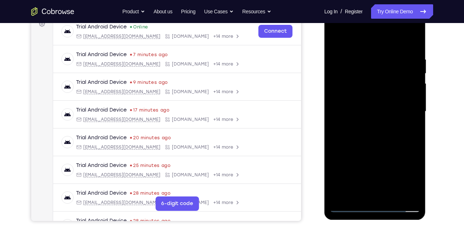
scroll to position [114, 0]
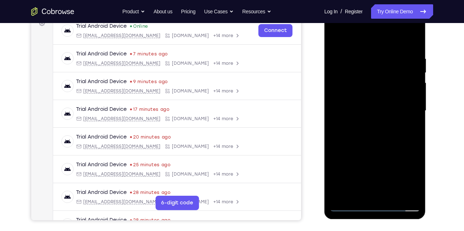
drag, startPoint x: 365, startPoint y: 136, endPoint x: 368, endPoint y: 113, distance: 23.5
click at [368, 113] on div at bounding box center [375, 110] width 91 height 201
click at [340, 197] on div at bounding box center [375, 110] width 91 height 201
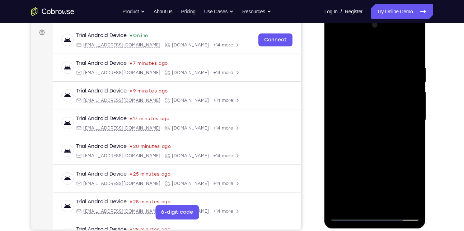
scroll to position [105, 0]
drag, startPoint x: 376, startPoint y: 86, endPoint x: 376, endPoint y: 113, distance: 27.7
click at [376, 113] on div at bounding box center [375, 120] width 91 height 201
click at [405, 46] on div at bounding box center [375, 120] width 91 height 201
click at [399, 63] on div at bounding box center [375, 120] width 91 height 201
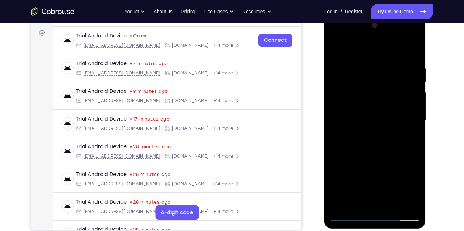
click at [374, 140] on div at bounding box center [375, 120] width 91 height 201
click at [408, 206] on div at bounding box center [375, 120] width 91 height 201
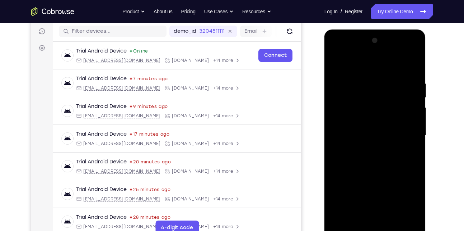
scroll to position [85, 0]
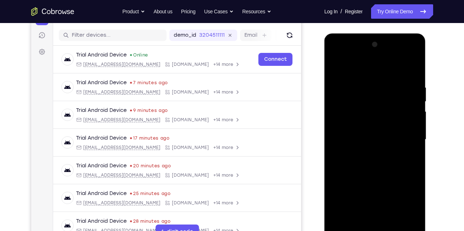
click at [339, 80] on div at bounding box center [375, 139] width 91 height 201
click at [379, 94] on div at bounding box center [375, 139] width 91 height 201
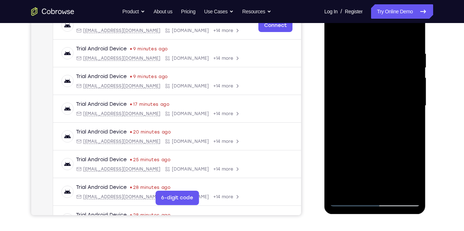
scroll to position [124, 0]
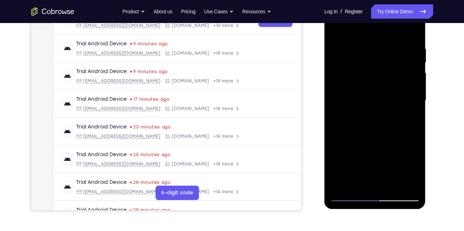
click at [412, 31] on div at bounding box center [375, 100] width 91 height 201
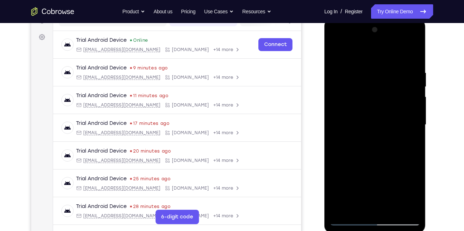
click at [342, 210] on div at bounding box center [375, 124] width 91 height 201
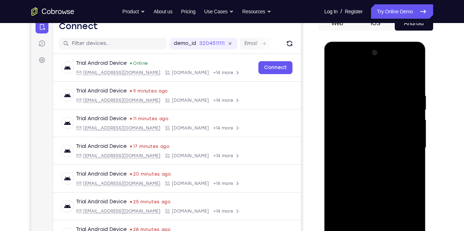
scroll to position [73, 0]
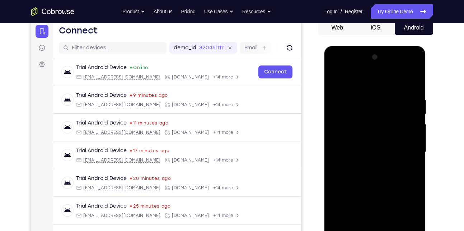
drag, startPoint x: 386, startPoint y: 93, endPoint x: 363, endPoint y: 96, distance: 23.2
click at [363, 96] on div at bounding box center [375, 151] width 91 height 201
drag, startPoint x: 402, startPoint y: 95, endPoint x: 363, endPoint y: 107, distance: 41.2
click at [363, 107] on div at bounding box center [375, 151] width 91 height 201
drag, startPoint x: 407, startPoint y: 100, endPoint x: 357, endPoint y: 105, distance: 49.4
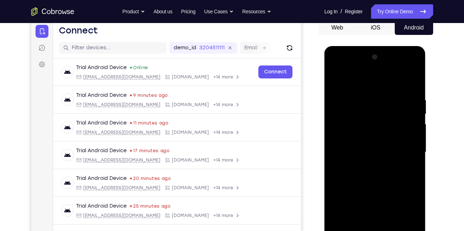
click at [357, 105] on div at bounding box center [375, 151] width 91 height 201
drag, startPoint x: 395, startPoint y: 100, endPoint x: 334, endPoint y: 109, distance: 61.7
click at [334, 109] on div at bounding box center [375, 151] width 91 height 201
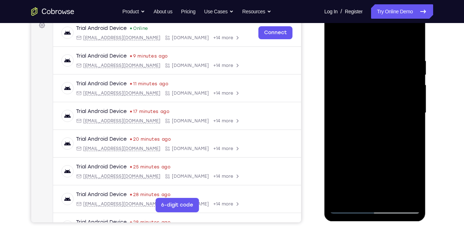
click at [357, 197] on div at bounding box center [375, 112] width 91 height 201
click at [354, 39] on div at bounding box center [375, 112] width 91 height 201
click at [351, 74] on div at bounding box center [375, 112] width 91 height 201
click at [366, 54] on div at bounding box center [375, 112] width 91 height 201
click at [369, 148] on div at bounding box center [375, 112] width 91 height 201
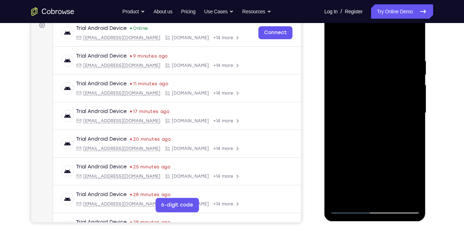
click at [336, 40] on div at bounding box center [375, 112] width 91 height 201
click at [359, 57] on div at bounding box center [375, 112] width 91 height 201
click at [335, 39] on div at bounding box center [375, 112] width 91 height 201
click at [348, 208] on div at bounding box center [375, 112] width 91 height 201
click at [391, 197] on div at bounding box center [375, 112] width 91 height 201
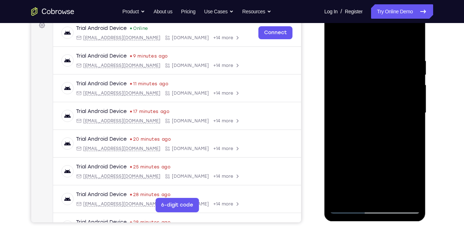
click at [371, 151] on div at bounding box center [375, 112] width 91 height 201
click at [413, 40] on div at bounding box center [375, 112] width 91 height 201
click at [358, 50] on div at bounding box center [375, 112] width 91 height 201
click at [367, 49] on div at bounding box center [375, 112] width 91 height 201
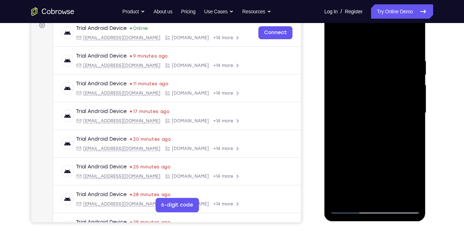
click at [361, 50] on div at bounding box center [375, 112] width 91 height 201
click at [380, 40] on div at bounding box center [375, 112] width 91 height 201
click at [358, 48] on div at bounding box center [375, 112] width 91 height 201
click at [340, 42] on div at bounding box center [375, 112] width 91 height 201
drag, startPoint x: 366, startPoint y: 179, endPoint x: 361, endPoint y: 140, distance: 38.7
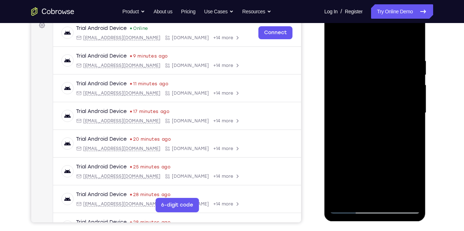
click at [361, 140] on div at bounding box center [375, 112] width 91 height 201
click at [365, 48] on div at bounding box center [375, 112] width 91 height 201
click at [361, 94] on div at bounding box center [375, 112] width 91 height 201
click at [354, 194] on div at bounding box center [375, 112] width 91 height 201
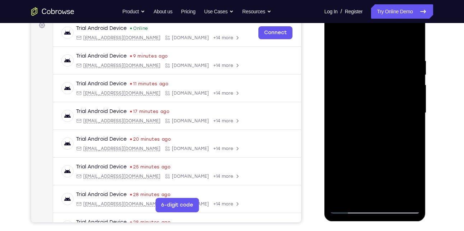
click at [354, 194] on div at bounding box center [375, 112] width 91 height 201
click at [349, 194] on div at bounding box center [375, 112] width 91 height 201
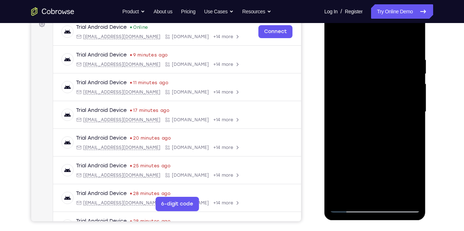
scroll to position [112, 0]
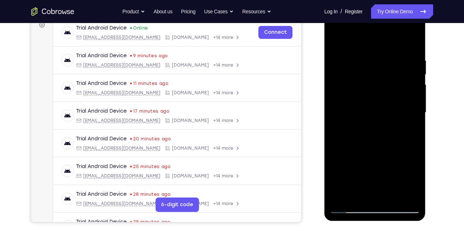
click at [349, 194] on div at bounding box center [375, 112] width 91 height 201
click at [335, 42] on div at bounding box center [375, 112] width 91 height 201
click at [361, 50] on div at bounding box center [375, 112] width 91 height 201
click at [364, 91] on div at bounding box center [375, 112] width 91 height 201
click at [373, 193] on div at bounding box center [375, 112] width 91 height 201
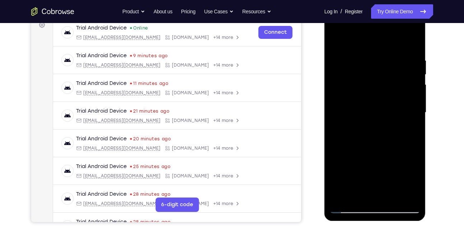
click at [358, 193] on div at bounding box center [375, 112] width 91 height 201
click at [331, 39] on div at bounding box center [375, 112] width 91 height 201
drag, startPoint x: 358, startPoint y: 184, endPoint x: 364, endPoint y: 136, distance: 48.1
click at [364, 136] on div at bounding box center [375, 112] width 91 height 201
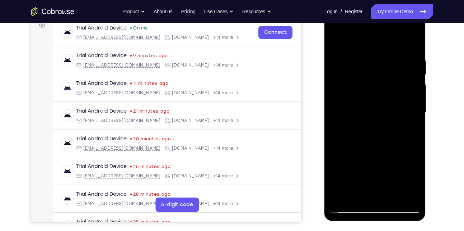
drag, startPoint x: 358, startPoint y: 180, endPoint x: 364, endPoint y: 134, distance: 46.4
click at [364, 134] on div at bounding box center [375, 112] width 91 height 201
click at [361, 109] on div at bounding box center [375, 112] width 91 height 201
click at [355, 194] on div at bounding box center [375, 112] width 91 height 201
click at [335, 42] on div at bounding box center [375, 112] width 91 height 201
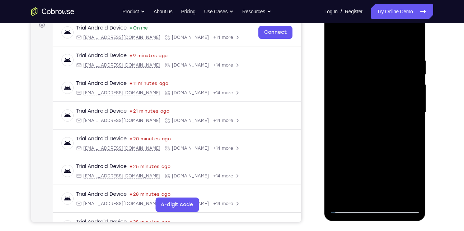
drag, startPoint x: 353, startPoint y: 153, endPoint x: 357, endPoint y: 103, distance: 49.7
click at [357, 103] on div at bounding box center [375, 112] width 91 height 201
click at [357, 156] on div at bounding box center [375, 112] width 91 height 201
click at [349, 42] on div at bounding box center [375, 112] width 91 height 201
click at [342, 64] on div at bounding box center [375, 112] width 91 height 201
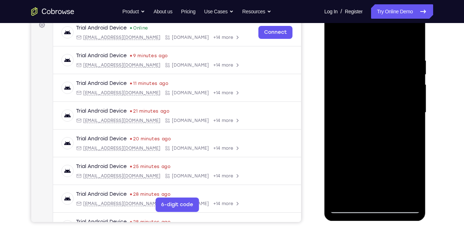
click at [354, 191] on div at bounding box center [375, 112] width 91 height 201
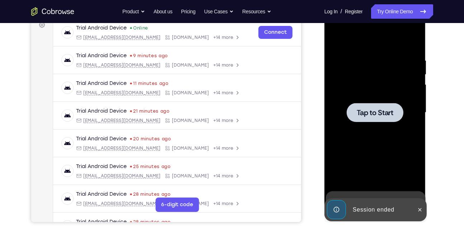
click at [375, 115] on span "Tap to Start" at bounding box center [375, 112] width 37 height 7
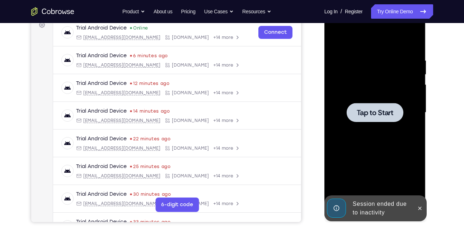
click at [376, 102] on div at bounding box center [375, 112] width 91 height 201
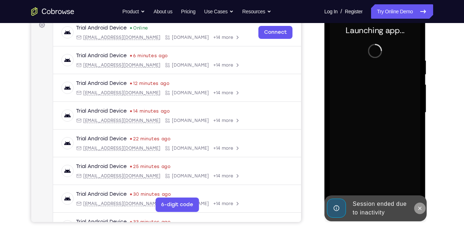
click at [420, 210] on icon at bounding box center [420, 208] width 6 height 6
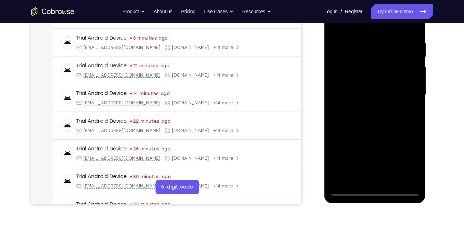
scroll to position [131, 0]
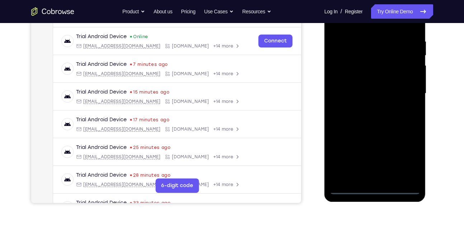
click at [372, 187] on div at bounding box center [375, 93] width 91 height 201
click at [405, 160] on div at bounding box center [375, 93] width 91 height 201
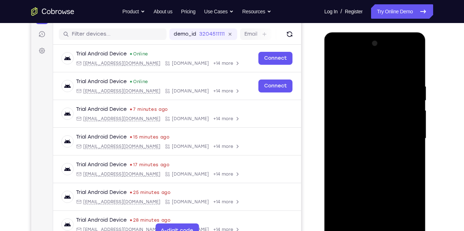
scroll to position [85, 0]
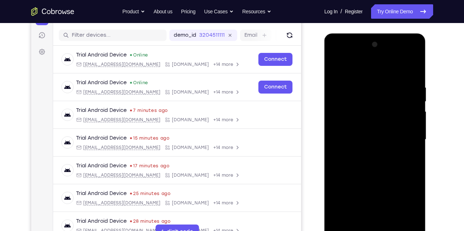
click at [360, 69] on div at bounding box center [375, 139] width 91 height 201
click at [407, 139] on div at bounding box center [375, 139] width 91 height 201
click at [366, 150] on div at bounding box center [375, 139] width 91 height 201
click at [362, 126] on div at bounding box center [375, 139] width 91 height 201
click at [355, 135] on div at bounding box center [375, 139] width 91 height 201
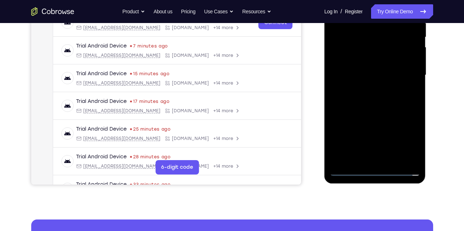
scroll to position [150, 0]
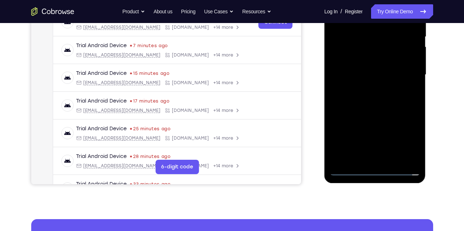
click at [349, 168] on div at bounding box center [375, 74] width 91 height 201
click at [372, 90] on div at bounding box center [375, 74] width 91 height 201
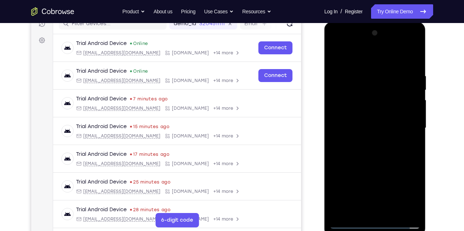
scroll to position [95, 0]
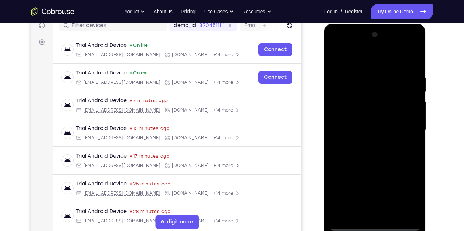
click at [373, 112] on div at bounding box center [375, 129] width 91 height 201
drag, startPoint x: 389, startPoint y: 75, endPoint x: 368, endPoint y: 74, distance: 21.2
click at [368, 74] on div at bounding box center [375, 129] width 91 height 201
click at [393, 75] on div at bounding box center [375, 129] width 91 height 201
click at [412, 56] on div at bounding box center [375, 129] width 91 height 201
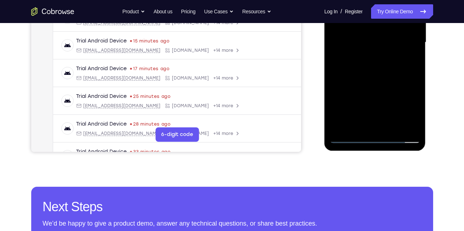
scroll to position [183, 0]
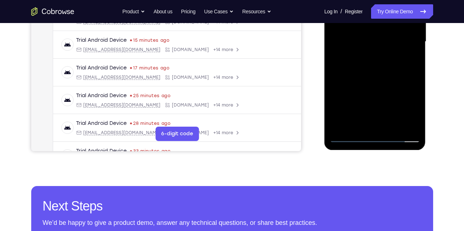
click at [391, 129] on div at bounding box center [375, 41] width 91 height 201
click at [376, 82] on div at bounding box center [375, 41] width 91 height 201
click at [366, 97] on div at bounding box center [375, 41] width 91 height 201
drag, startPoint x: 384, startPoint y: 54, endPoint x: 353, endPoint y: 97, distance: 52.6
click at [353, 97] on div at bounding box center [375, 41] width 91 height 201
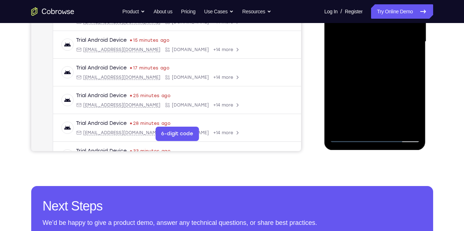
drag, startPoint x: 364, startPoint y: 50, endPoint x: 348, endPoint y: 91, distance: 44.0
click at [348, 91] on div at bounding box center [375, 41] width 91 height 201
drag, startPoint x: 362, startPoint y: 52, endPoint x: 351, endPoint y: 87, distance: 36.2
click at [351, 87] on div at bounding box center [375, 41] width 91 height 201
drag, startPoint x: 374, startPoint y: 54, endPoint x: 352, endPoint y: 104, distance: 54.2
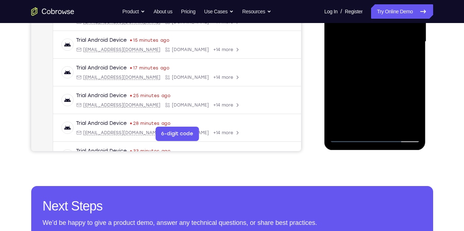
click at [352, 104] on div at bounding box center [375, 41] width 91 height 201
drag, startPoint x: 357, startPoint y: 59, endPoint x: 339, endPoint y: 102, distance: 46.7
click at [339, 102] on div at bounding box center [375, 41] width 91 height 201
drag, startPoint x: 402, startPoint y: 51, endPoint x: 351, endPoint y: 117, distance: 83.8
click at [351, 117] on div at bounding box center [375, 41] width 91 height 201
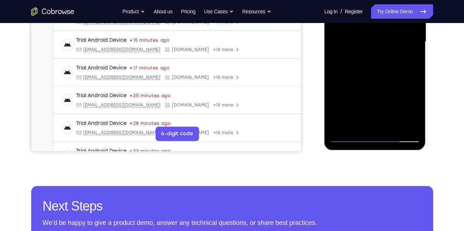
drag, startPoint x: 359, startPoint y: 51, endPoint x: 349, endPoint y: 84, distance: 33.7
click at [349, 84] on div at bounding box center [375, 41] width 91 height 201
drag, startPoint x: 345, startPoint y: 46, endPoint x: 345, endPoint y: 103, distance: 57.5
click at [345, 103] on div at bounding box center [375, 41] width 91 height 201
drag, startPoint x: 368, startPoint y: 62, endPoint x: 357, endPoint y: 97, distance: 36.5
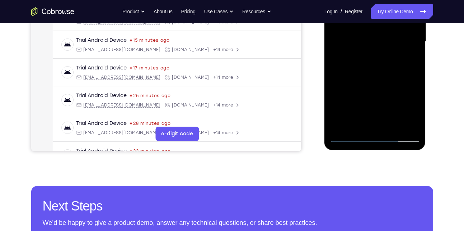
click at [357, 97] on div at bounding box center [375, 41] width 91 height 201
drag, startPoint x: 385, startPoint y: 50, endPoint x: 362, endPoint y: 99, distance: 54.2
click at [362, 99] on div at bounding box center [375, 41] width 91 height 201
drag, startPoint x: 344, startPoint y: 48, endPoint x: 340, endPoint y: 115, distance: 66.9
click at [340, 115] on div at bounding box center [375, 41] width 91 height 201
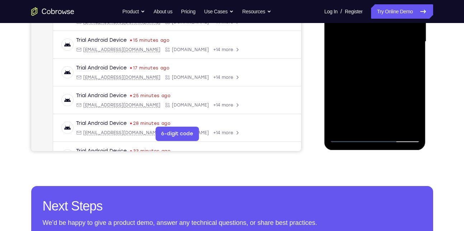
drag, startPoint x: 388, startPoint y: 74, endPoint x: 394, endPoint y: 58, distance: 17.5
click at [394, 58] on div at bounding box center [375, 41] width 91 height 201
drag, startPoint x: 403, startPoint y: 52, endPoint x: 391, endPoint y: 74, distance: 24.9
click at [391, 74] on div at bounding box center [375, 41] width 91 height 201
drag, startPoint x: 357, startPoint y: 47, endPoint x: 346, endPoint y: 103, distance: 57.1
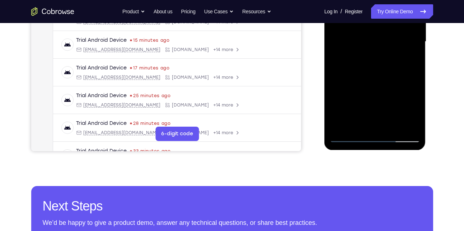
click at [346, 103] on div at bounding box center [375, 41] width 91 height 201
drag, startPoint x: 366, startPoint y: 45, endPoint x: 352, endPoint y: 129, distance: 85.2
click at [352, 129] on div at bounding box center [375, 41] width 91 height 201
drag, startPoint x: 361, startPoint y: 54, endPoint x: 349, endPoint y: 94, distance: 41.0
click at [349, 94] on div at bounding box center [375, 41] width 91 height 201
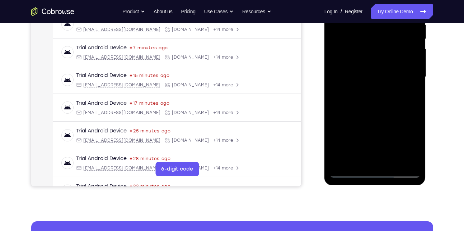
scroll to position [144, 0]
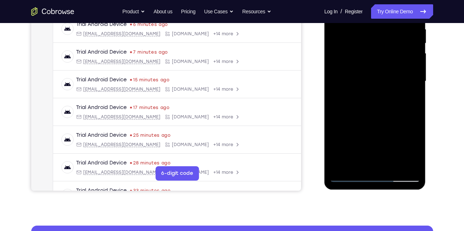
drag, startPoint x: 367, startPoint y: 47, endPoint x: 363, endPoint y: 116, distance: 69.8
click at [363, 116] on div at bounding box center [375, 81] width 91 height 201
drag, startPoint x: 362, startPoint y: 41, endPoint x: 352, endPoint y: 108, distance: 67.9
click at [352, 108] on div at bounding box center [375, 81] width 91 height 201
drag, startPoint x: 401, startPoint y: 63, endPoint x: 381, endPoint y: 114, distance: 54.2
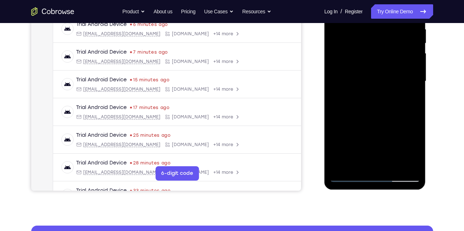
click at [381, 114] on div at bounding box center [375, 81] width 91 height 201
drag, startPoint x: 400, startPoint y: 102, endPoint x: 403, endPoint y: 83, distance: 19.2
click at [403, 83] on div at bounding box center [375, 81] width 91 height 201
drag, startPoint x: 401, startPoint y: 95, endPoint x: 403, endPoint y: 82, distance: 13.9
click at [403, 82] on div at bounding box center [375, 81] width 91 height 201
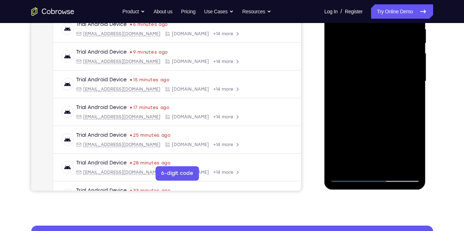
drag, startPoint x: 344, startPoint y: 62, endPoint x: 344, endPoint y: 116, distance: 53.5
click at [344, 116] on div at bounding box center [375, 81] width 91 height 201
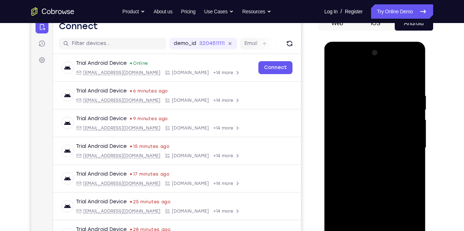
scroll to position [67, 0]
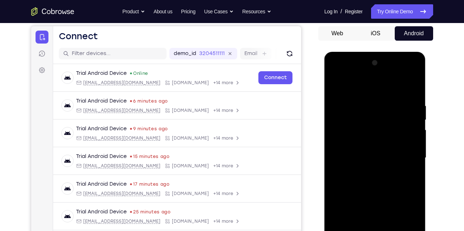
click at [333, 86] on div at bounding box center [375, 157] width 91 height 201
click at [349, 91] on div at bounding box center [375, 157] width 91 height 201
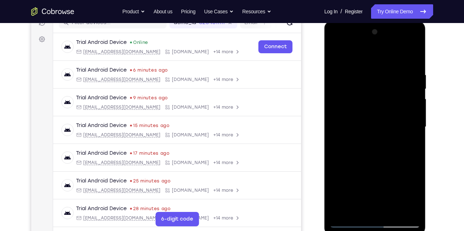
scroll to position [99, 0]
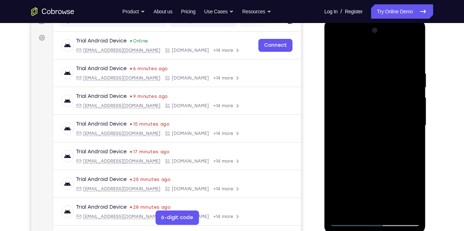
click at [356, 103] on div at bounding box center [375, 125] width 91 height 201
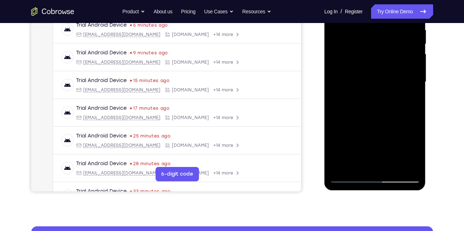
scroll to position [143, 0]
click at [359, 163] on div at bounding box center [375, 81] width 91 height 201
click at [349, 99] on div at bounding box center [375, 81] width 91 height 201
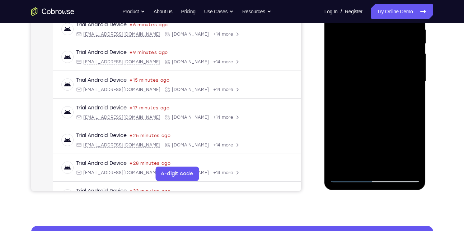
click at [374, 98] on div at bounding box center [375, 81] width 91 height 201
click at [376, 98] on div at bounding box center [375, 81] width 91 height 201
click at [366, 100] on div at bounding box center [375, 81] width 91 height 201
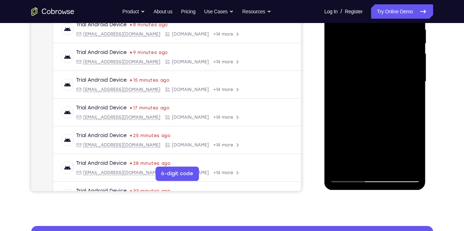
click at [367, 100] on div at bounding box center [375, 81] width 91 height 201
click at [347, 97] on div at bounding box center [375, 81] width 91 height 201
click at [367, 97] on div at bounding box center [375, 81] width 91 height 201
click at [364, 96] on div at bounding box center [375, 81] width 91 height 201
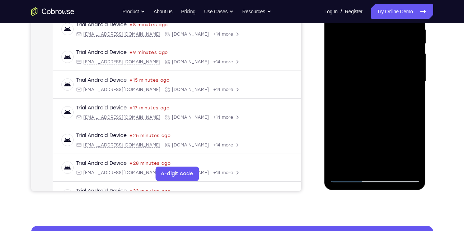
click at [364, 96] on div at bounding box center [375, 81] width 91 height 201
click at [375, 99] on div at bounding box center [375, 81] width 91 height 201
click at [368, 101] on div at bounding box center [375, 81] width 91 height 201
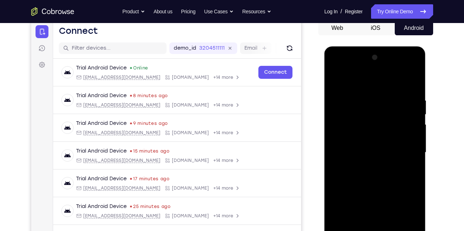
scroll to position [71, 0]
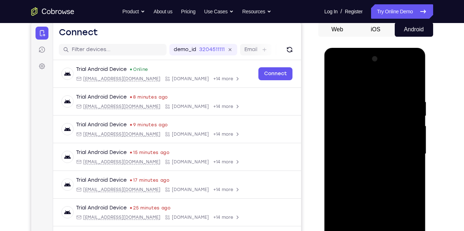
click at [338, 84] on div at bounding box center [375, 153] width 91 height 201
click at [415, 116] on div at bounding box center [375, 153] width 91 height 201
click at [336, 82] on div at bounding box center [375, 153] width 91 height 201
drag, startPoint x: 396, startPoint y: 103, endPoint x: 360, endPoint y: 105, distance: 36.7
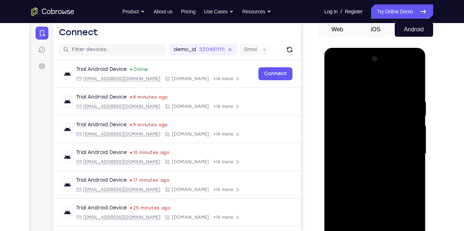
click at [360, 105] on div at bounding box center [375, 153] width 91 height 201
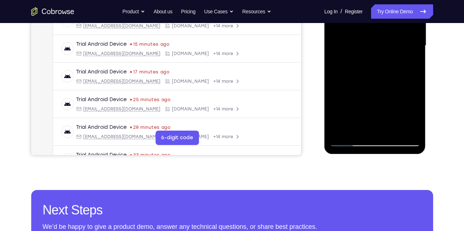
scroll to position [180, 0]
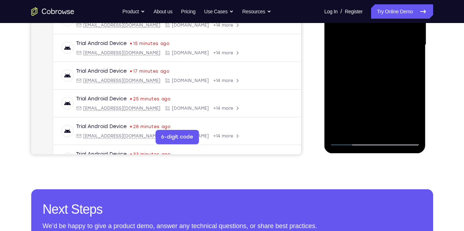
click at [341, 129] on div at bounding box center [375, 44] width 91 height 201
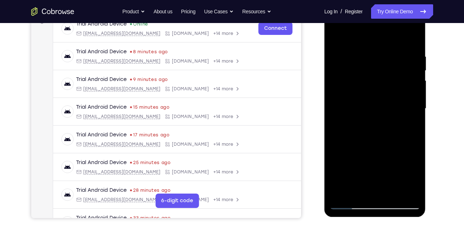
scroll to position [112, 0]
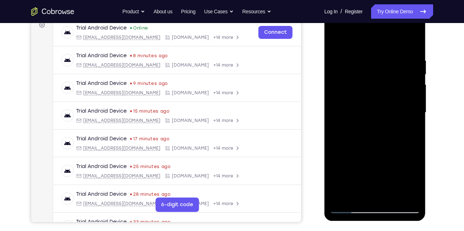
drag, startPoint x: 394, startPoint y: 55, endPoint x: 341, endPoint y: 61, distance: 53.1
click at [341, 61] on div at bounding box center [375, 112] width 91 height 201
click at [382, 55] on div at bounding box center [375, 112] width 91 height 201
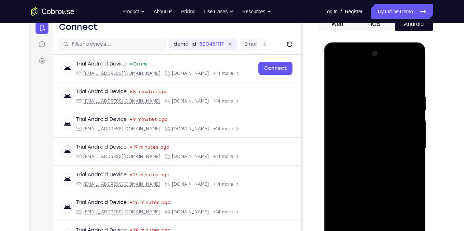
scroll to position [75, 0]
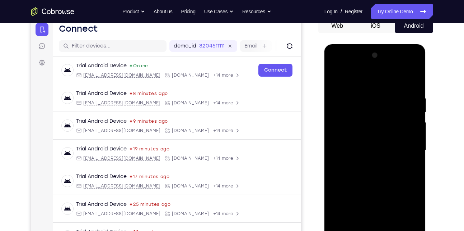
click at [410, 79] on div at bounding box center [375, 150] width 91 height 201
drag, startPoint x: 396, startPoint y: 88, endPoint x: 354, endPoint y: 95, distance: 42.9
click at [354, 95] on div at bounding box center [375, 150] width 91 height 201
drag, startPoint x: 410, startPoint y: 91, endPoint x: 381, endPoint y: 90, distance: 29.1
click at [381, 90] on div at bounding box center [375, 150] width 91 height 201
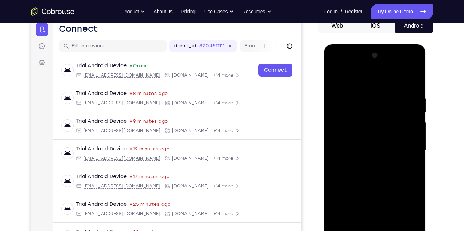
click at [394, 94] on div at bounding box center [375, 150] width 91 height 201
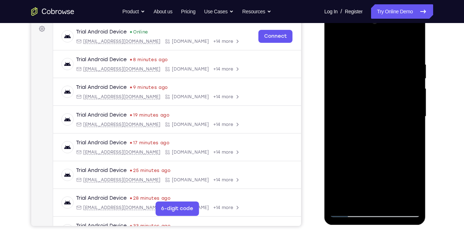
scroll to position [109, 0]
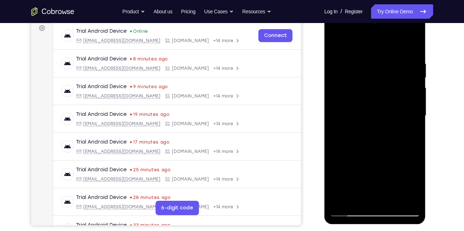
click at [413, 46] on div at bounding box center [375, 115] width 91 height 201
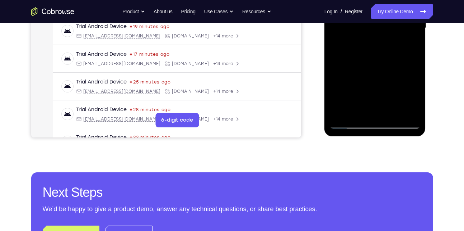
scroll to position [196, 0]
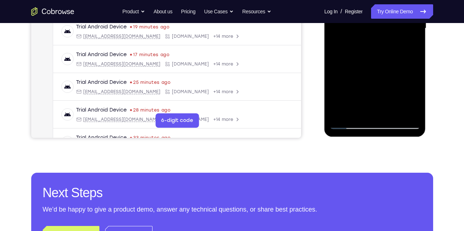
click at [344, 112] on div at bounding box center [375, 28] width 91 height 201
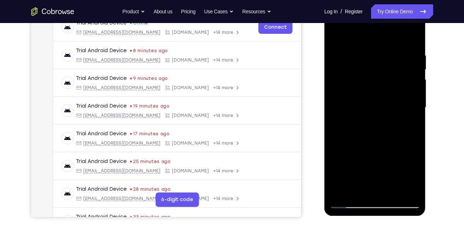
scroll to position [116, 0]
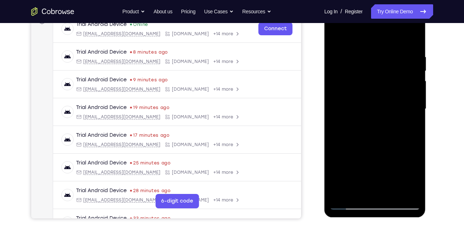
drag, startPoint x: 349, startPoint y: 47, endPoint x: 397, endPoint y: 51, distance: 48.7
click at [397, 51] on div at bounding box center [375, 108] width 91 height 201
drag, startPoint x: 356, startPoint y: 56, endPoint x: 423, endPoint y: 50, distance: 67.4
click at [423, 50] on div at bounding box center [376, 110] width 102 height 214
drag, startPoint x: 367, startPoint y: 52, endPoint x: 416, endPoint y: 50, distance: 48.2
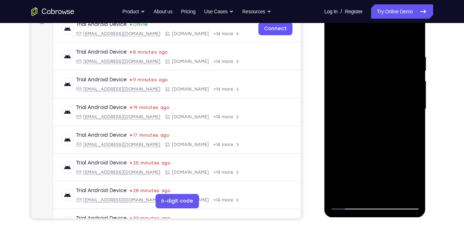
click at [416, 50] on div at bounding box center [375, 108] width 91 height 201
click at [366, 53] on div at bounding box center [375, 108] width 91 height 201
click at [411, 38] on div at bounding box center [375, 108] width 91 height 201
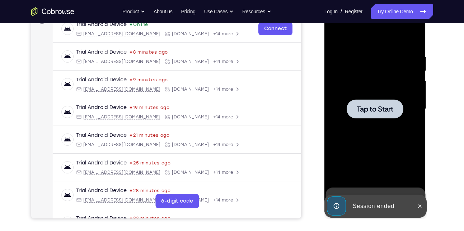
click at [407, 110] on div at bounding box center [375, 108] width 91 height 201
click at [379, 101] on div at bounding box center [375, 108] width 57 height 19
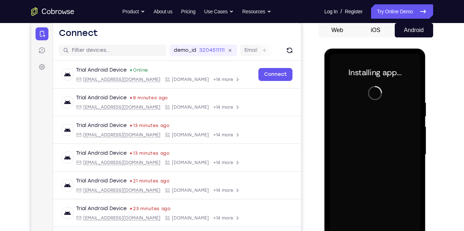
scroll to position [156, 0]
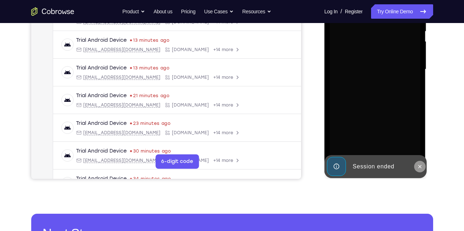
click at [420, 164] on icon at bounding box center [420, 166] width 6 height 6
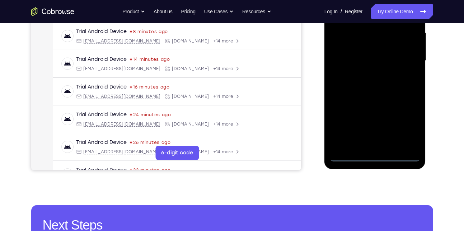
scroll to position [164, 0]
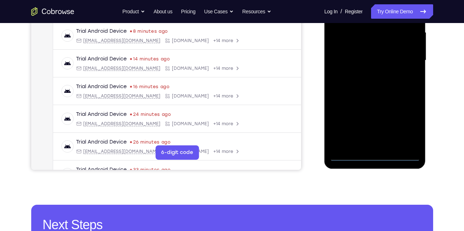
click at [376, 153] on div at bounding box center [375, 60] width 91 height 201
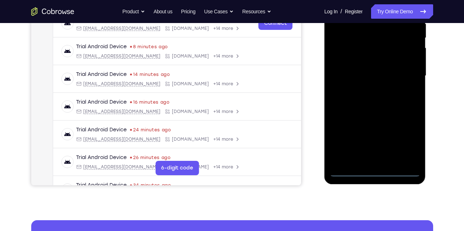
scroll to position [149, 0]
click at [374, 167] on div at bounding box center [375, 76] width 91 height 201
click at [376, 172] on div at bounding box center [375, 76] width 91 height 201
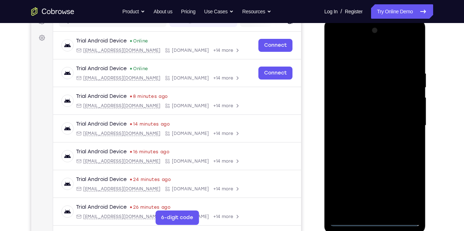
scroll to position [98, 0]
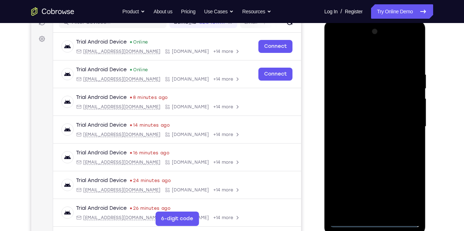
click at [408, 194] on div at bounding box center [375, 126] width 91 height 201
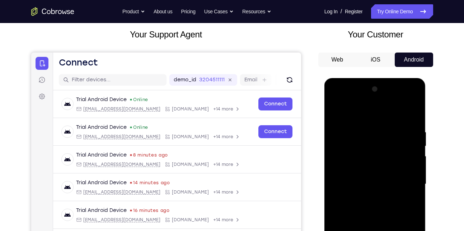
scroll to position [82, 0]
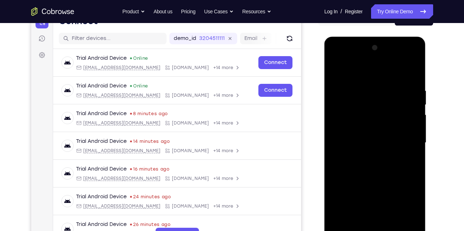
click at [351, 74] on div at bounding box center [375, 142] width 91 height 201
click at [408, 143] on div at bounding box center [375, 142] width 91 height 201
click at [368, 154] on div at bounding box center [375, 142] width 91 height 201
click at [357, 135] on div at bounding box center [375, 142] width 91 height 201
click at [355, 129] on div at bounding box center [375, 142] width 91 height 201
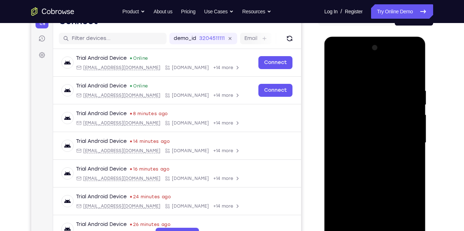
click at [356, 140] on div at bounding box center [375, 142] width 91 height 201
click at [357, 165] on div at bounding box center [375, 142] width 91 height 201
click at [376, 160] on div at bounding box center [375, 142] width 91 height 201
click at [376, 164] on div at bounding box center [375, 142] width 91 height 201
click at [366, 82] on div at bounding box center [375, 142] width 91 height 201
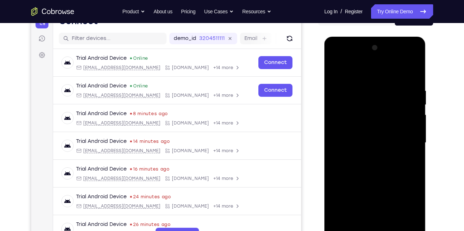
click at [417, 143] on div at bounding box center [375, 142] width 91 height 201
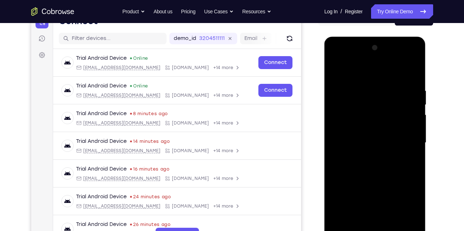
click at [413, 74] on div at bounding box center [375, 142] width 91 height 201
click at [386, 84] on div at bounding box center [375, 142] width 91 height 201
click at [414, 78] on div at bounding box center [375, 142] width 91 height 201
click at [387, 90] on div at bounding box center [375, 142] width 91 height 201
click at [414, 133] on div at bounding box center [375, 142] width 91 height 201
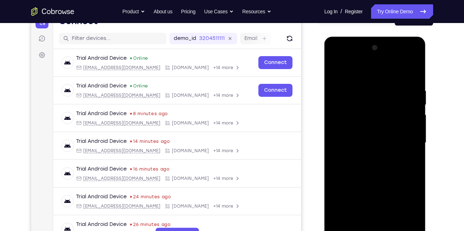
click at [414, 133] on div at bounding box center [375, 142] width 91 height 201
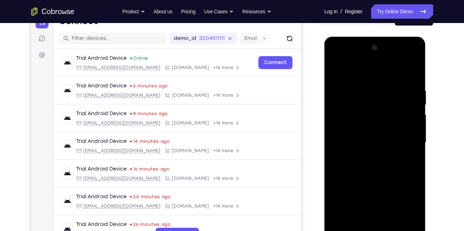
click at [414, 133] on div at bounding box center [375, 142] width 91 height 201
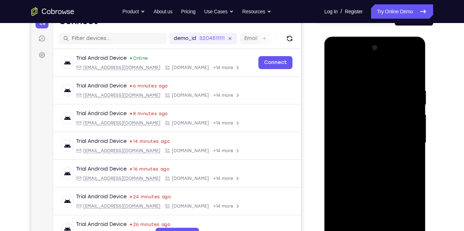
click at [414, 133] on div at bounding box center [375, 142] width 91 height 201
click at [330, 138] on div at bounding box center [375, 142] width 91 height 201
click at [352, 193] on div at bounding box center [375, 142] width 91 height 201
click at [351, 184] on div at bounding box center [375, 142] width 91 height 201
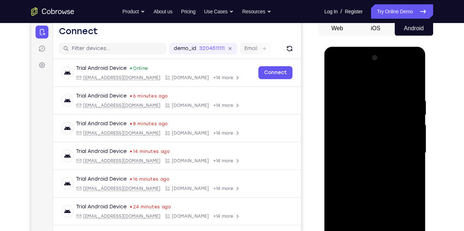
scroll to position [72, 0]
click at [336, 79] on div at bounding box center [375, 152] width 91 height 201
click at [404, 136] on div at bounding box center [375, 152] width 91 height 201
click at [413, 157] on div at bounding box center [375, 152] width 91 height 201
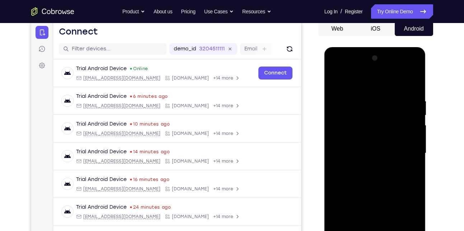
click at [413, 157] on div at bounding box center [375, 152] width 91 height 201
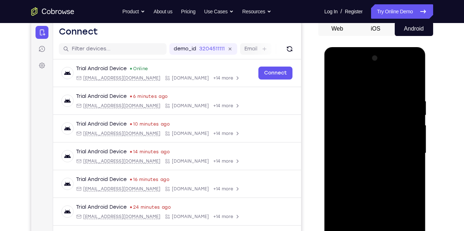
click at [413, 157] on div at bounding box center [375, 152] width 91 height 201
click at [331, 151] on div at bounding box center [375, 152] width 91 height 201
click at [417, 145] on div at bounding box center [375, 152] width 91 height 201
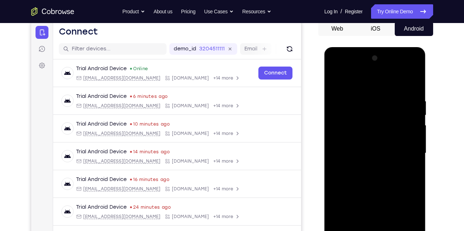
click at [335, 147] on div at bounding box center [375, 152] width 91 height 201
click at [374, 154] on div at bounding box center [375, 152] width 91 height 201
click at [376, 138] on div at bounding box center [375, 152] width 91 height 201
click at [376, 142] on div at bounding box center [375, 152] width 91 height 201
click at [416, 142] on div at bounding box center [375, 152] width 91 height 201
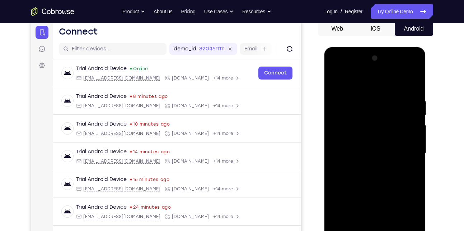
click at [353, 195] on div at bounding box center [375, 152] width 91 height 201
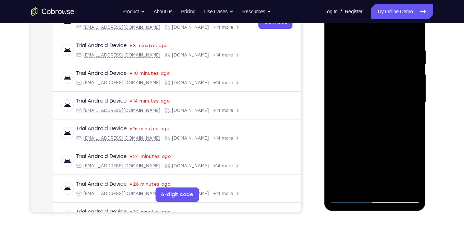
scroll to position [126, 0]
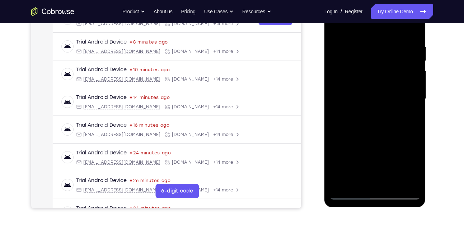
click at [338, 27] on div at bounding box center [375, 98] width 91 height 201
click at [415, 88] on div at bounding box center [375, 98] width 91 height 201
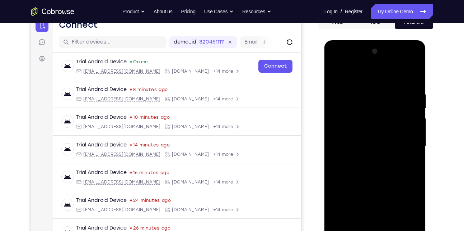
scroll to position [70, 0]
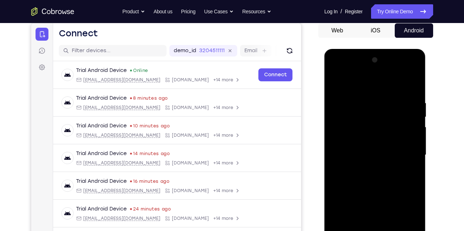
click at [336, 143] on div at bounding box center [375, 154] width 91 height 201
click at [337, 81] on div at bounding box center [375, 154] width 91 height 201
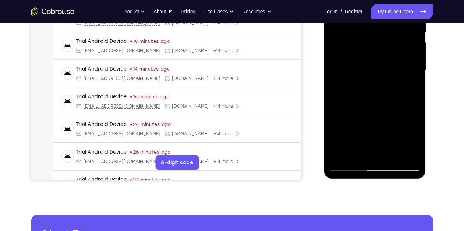
scroll to position [57, 0]
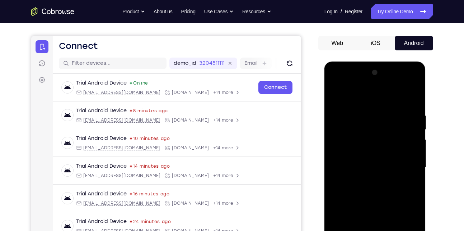
click at [412, 99] on div at bounding box center [375, 167] width 91 height 201
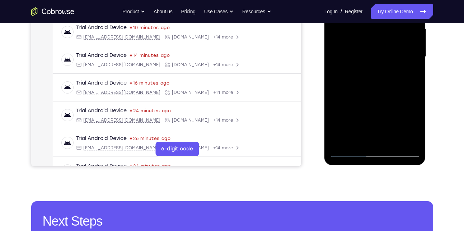
drag, startPoint x: 361, startPoint y: 110, endPoint x: 396, endPoint y: 34, distance: 82.9
click at [396, 34] on div at bounding box center [375, 56] width 91 height 201
drag, startPoint x: 382, startPoint y: 107, endPoint x: 394, endPoint y: 40, distance: 68.2
click at [394, 40] on div at bounding box center [375, 56] width 91 height 201
drag, startPoint x: 379, startPoint y: 95, endPoint x: 393, endPoint y: 37, distance: 60.0
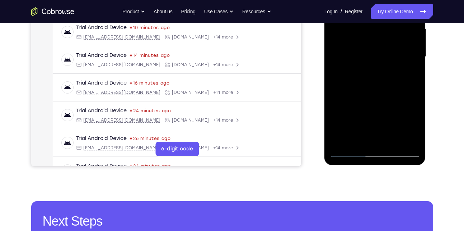
click at [393, 37] on div at bounding box center [375, 56] width 91 height 201
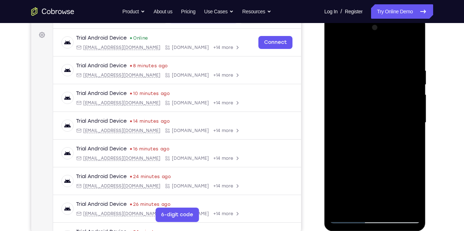
scroll to position [99, 0]
